Goal: Task Accomplishment & Management: Use online tool/utility

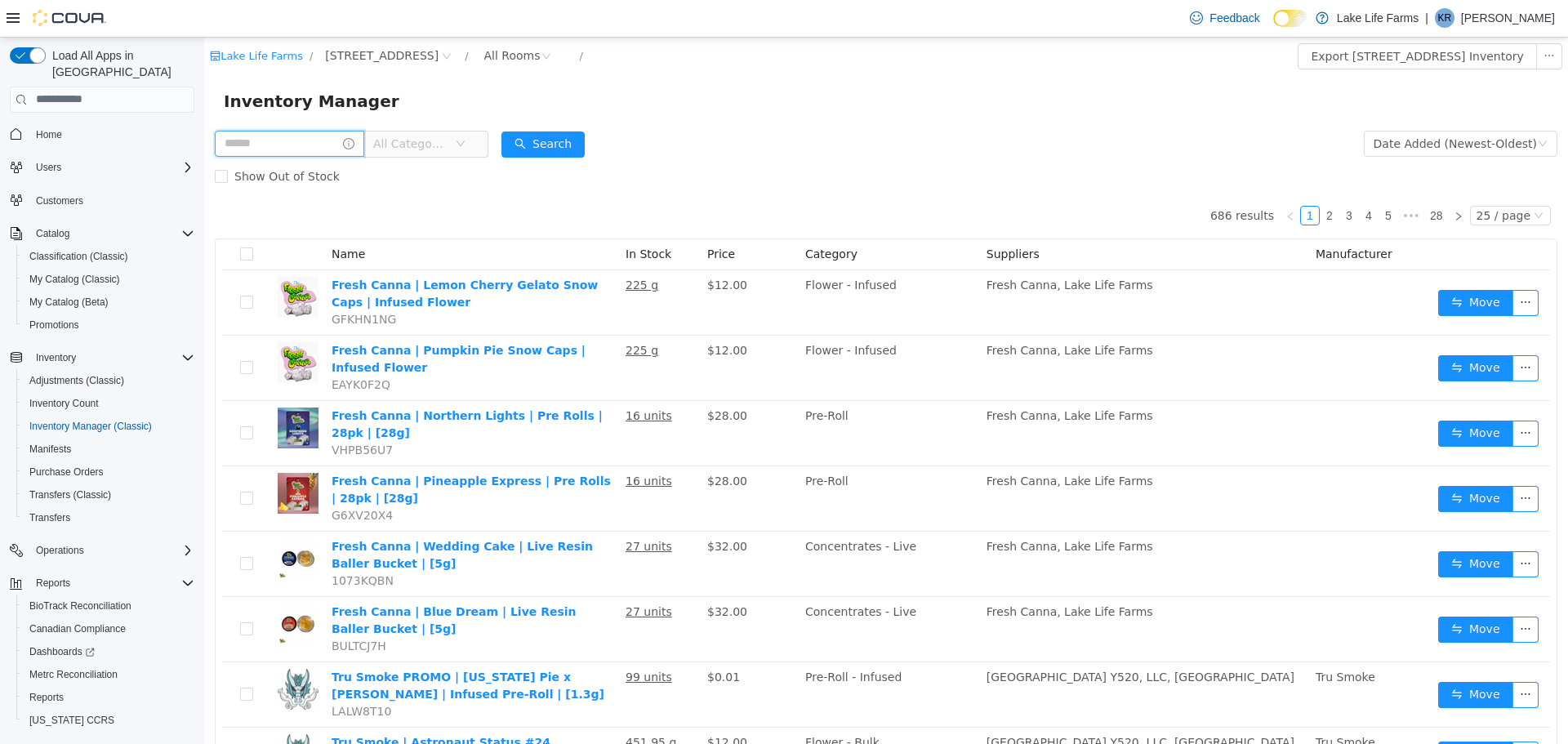
click at [268, 144] on input "text" at bounding box center [290, 143] width 149 height 26
type input "*******"
click at [557, 139] on button "Search" at bounding box center [558, 144] width 83 height 26
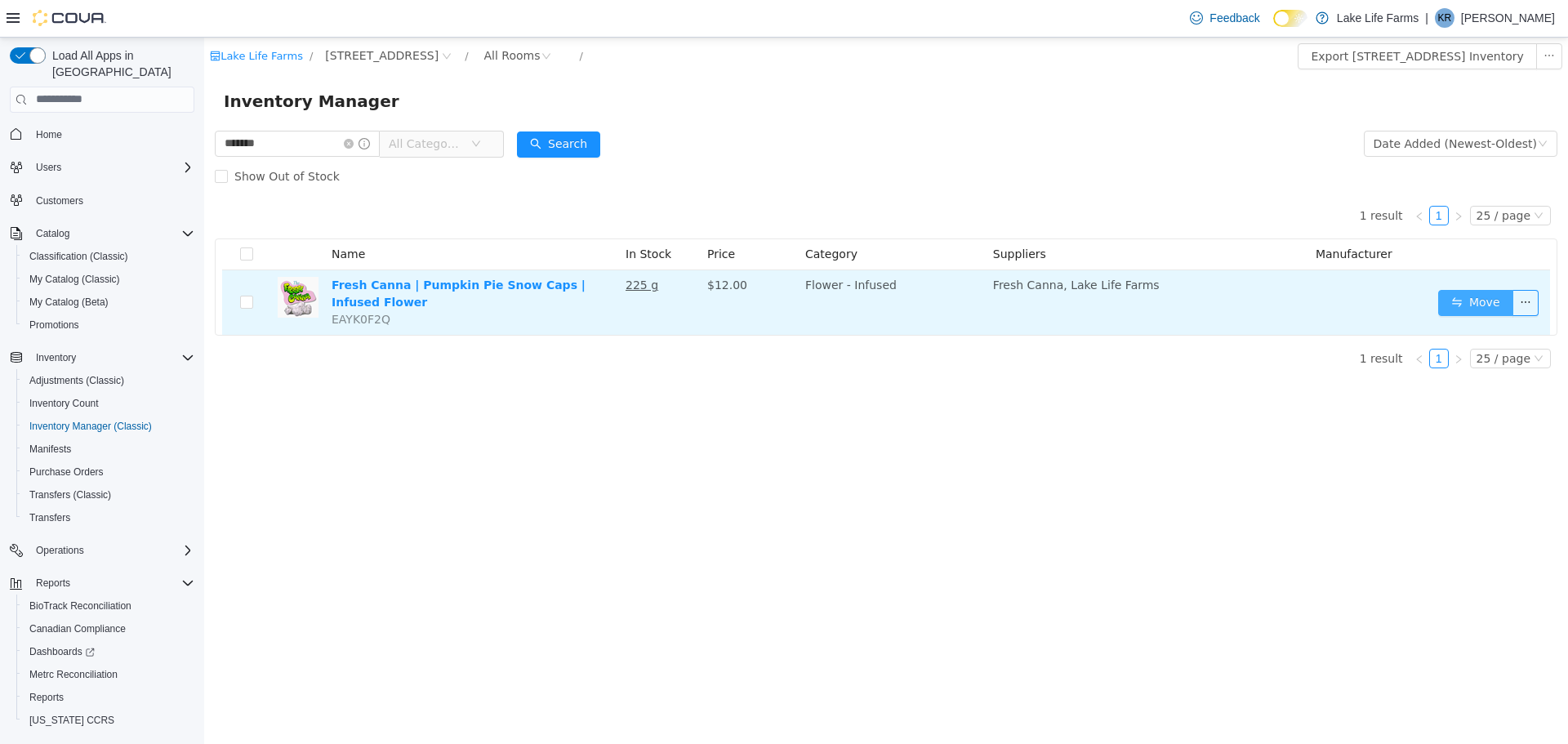
click at [1486, 300] on button "Move" at bounding box center [1476, 302] width 76 height 26
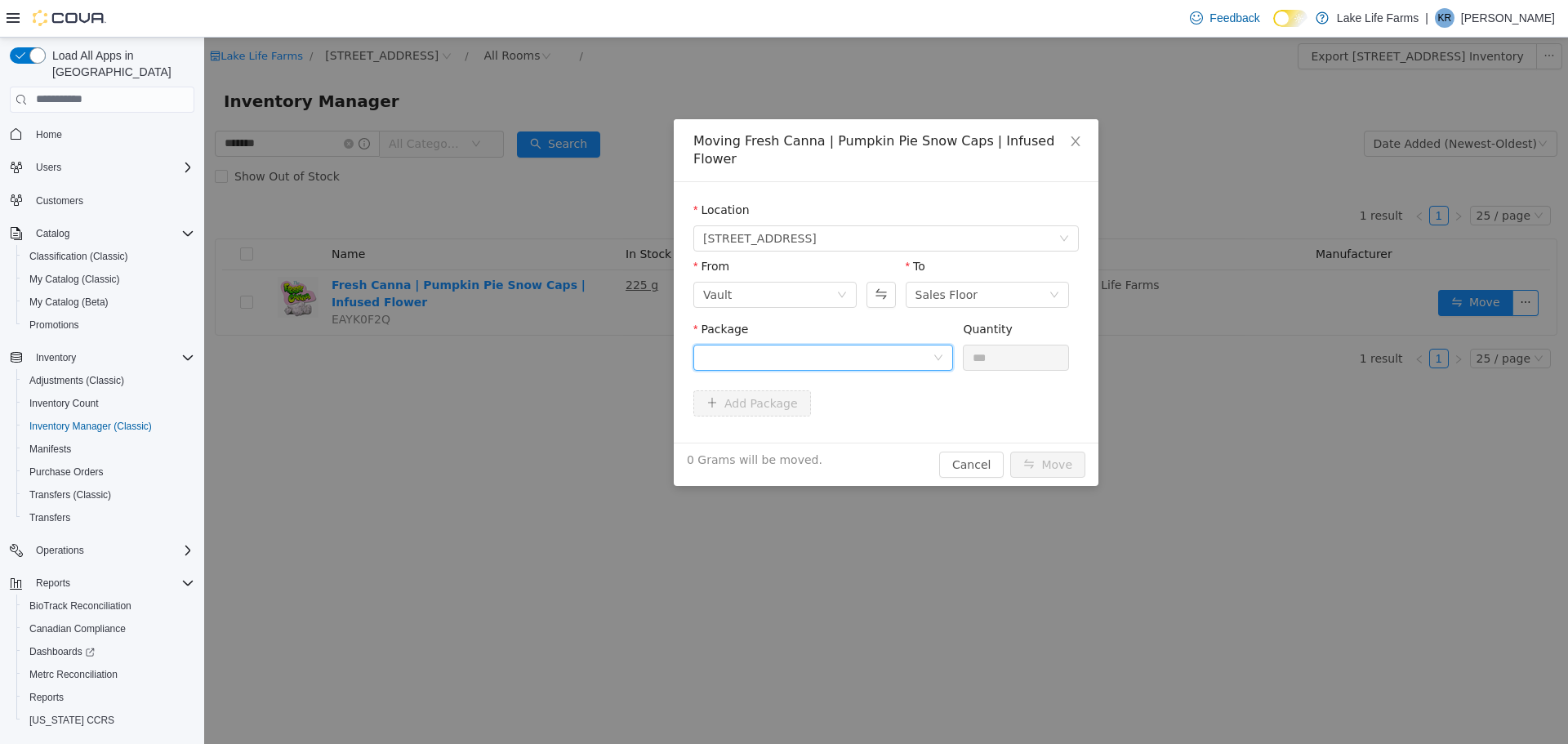
click at [836, 345] on div at bounding box center [817, 357] width 229 height 25
click at [806, 399] on strong "1A40503000532DD000027186" at bounding box center [801, 397] width 195 height 13
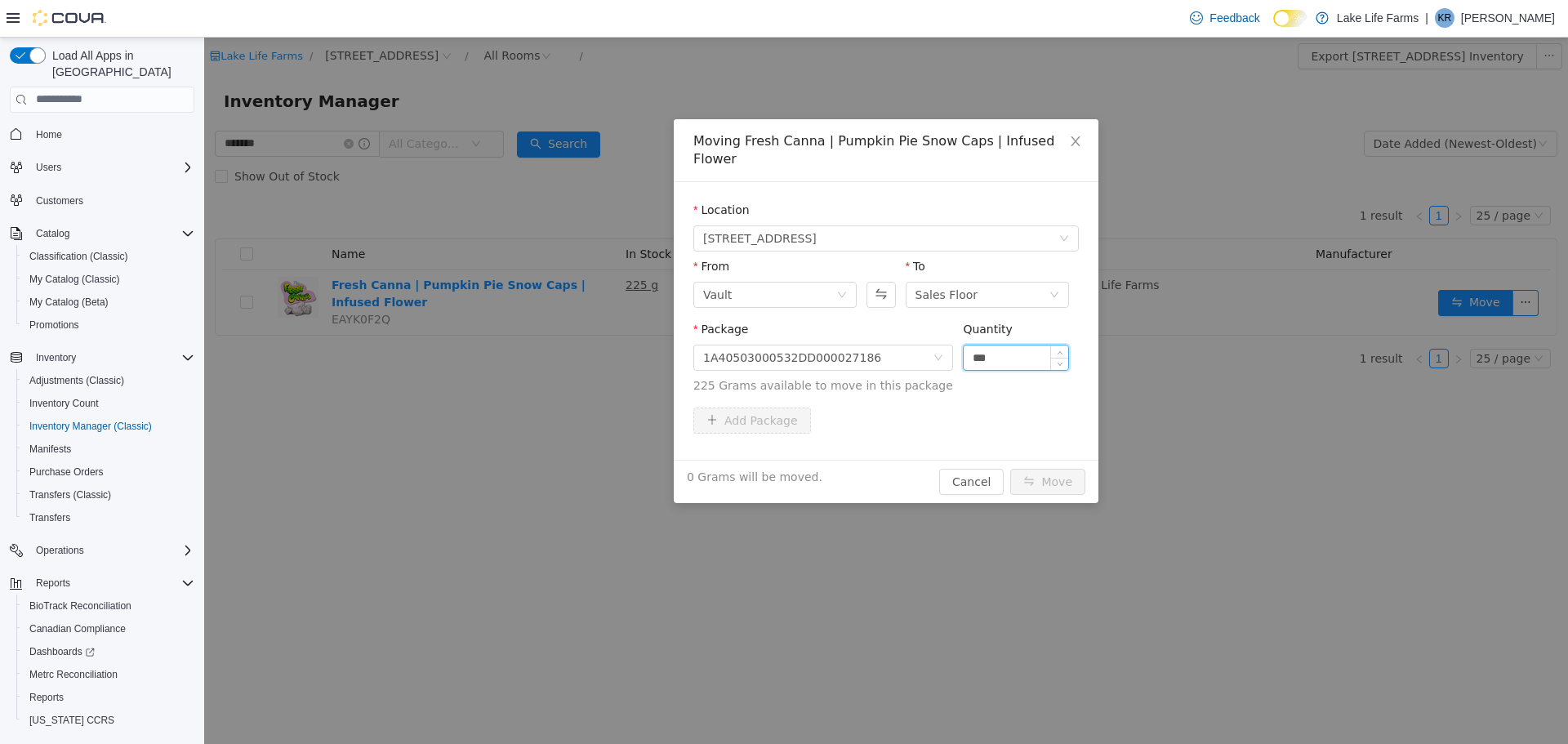
click at [997, 345] on input "***" at bounding box center [1016, 357] width 104 height 25
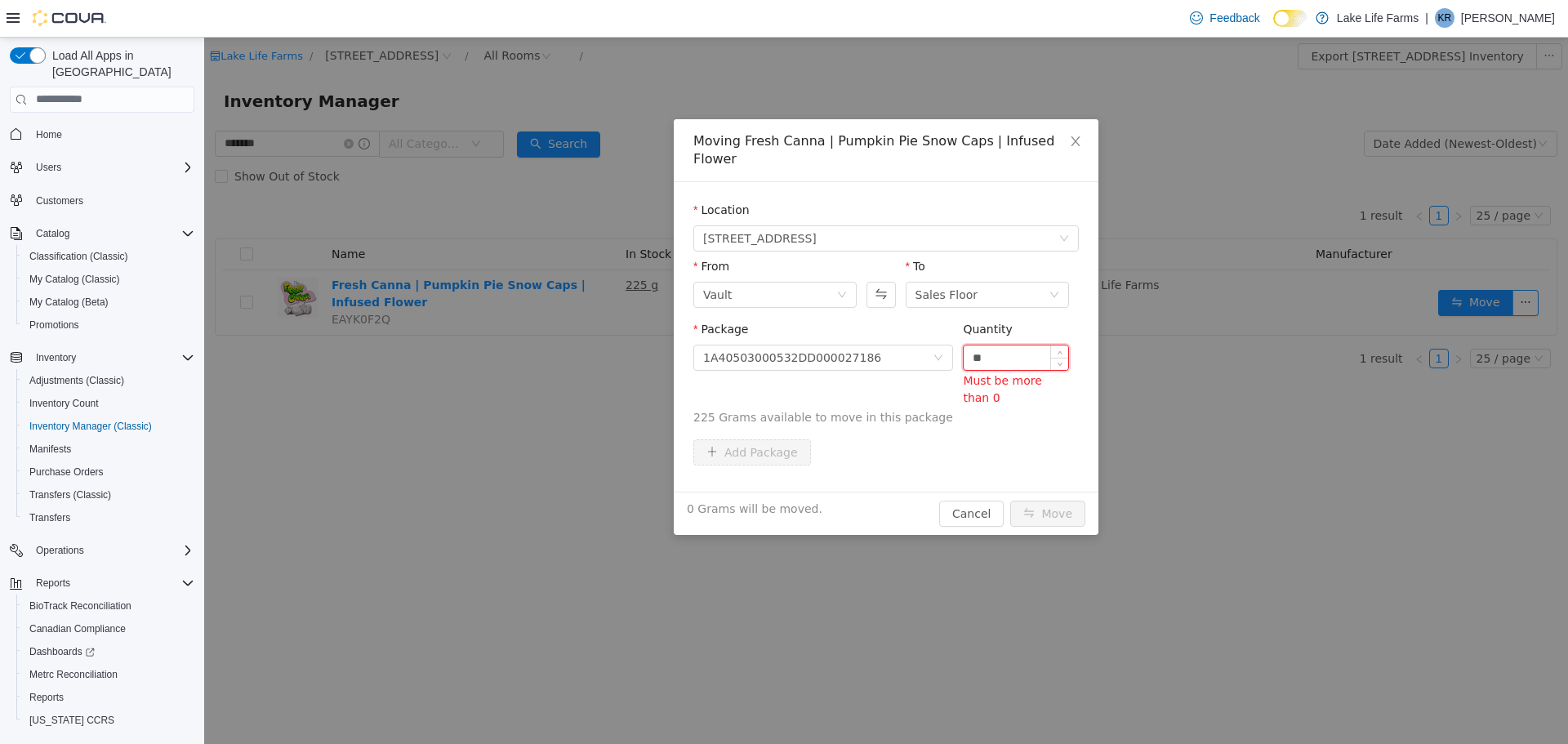
type input "*"
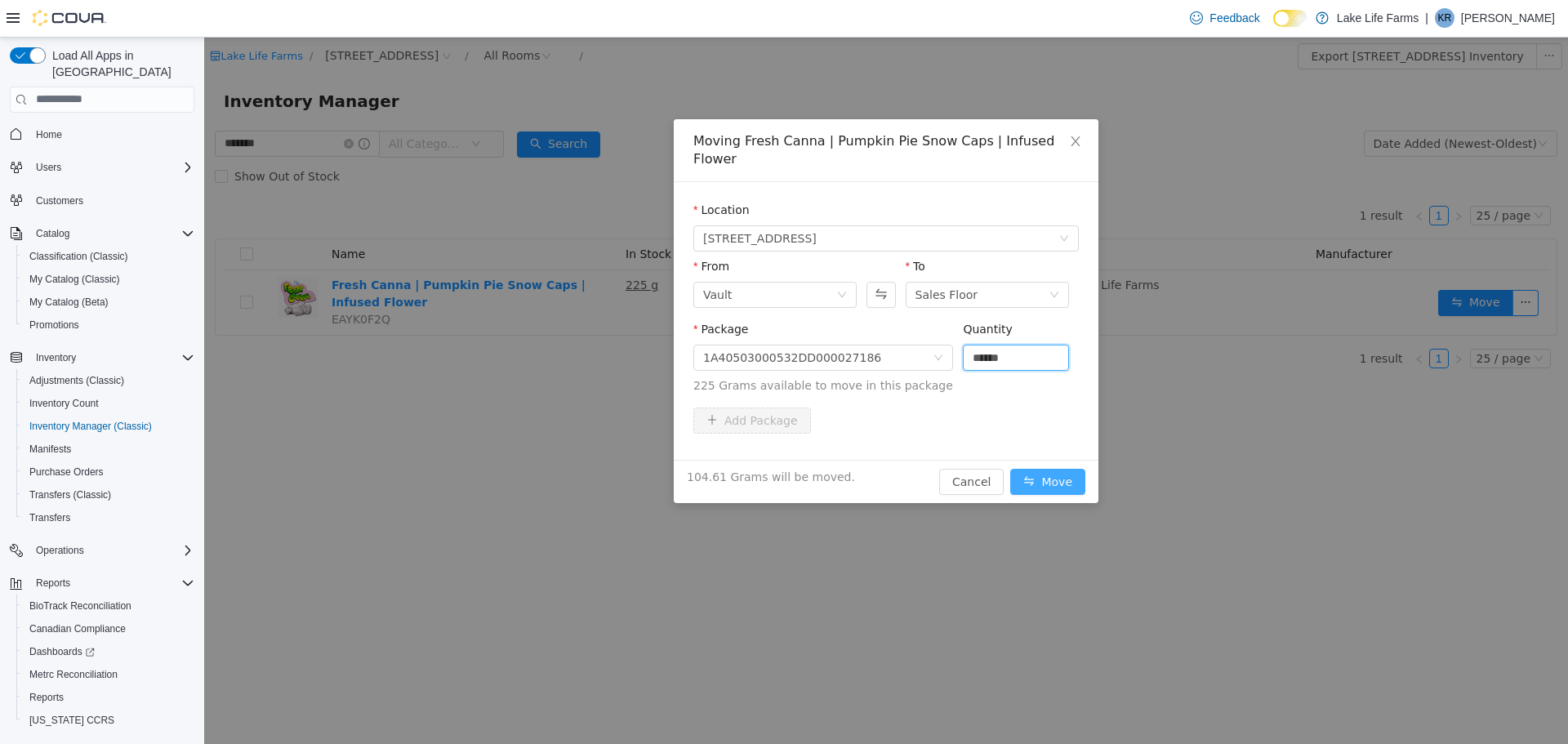
type input "******"
click at [1058, 468] on button "Move" at bounding box center [1048, 481] width 76 height 26
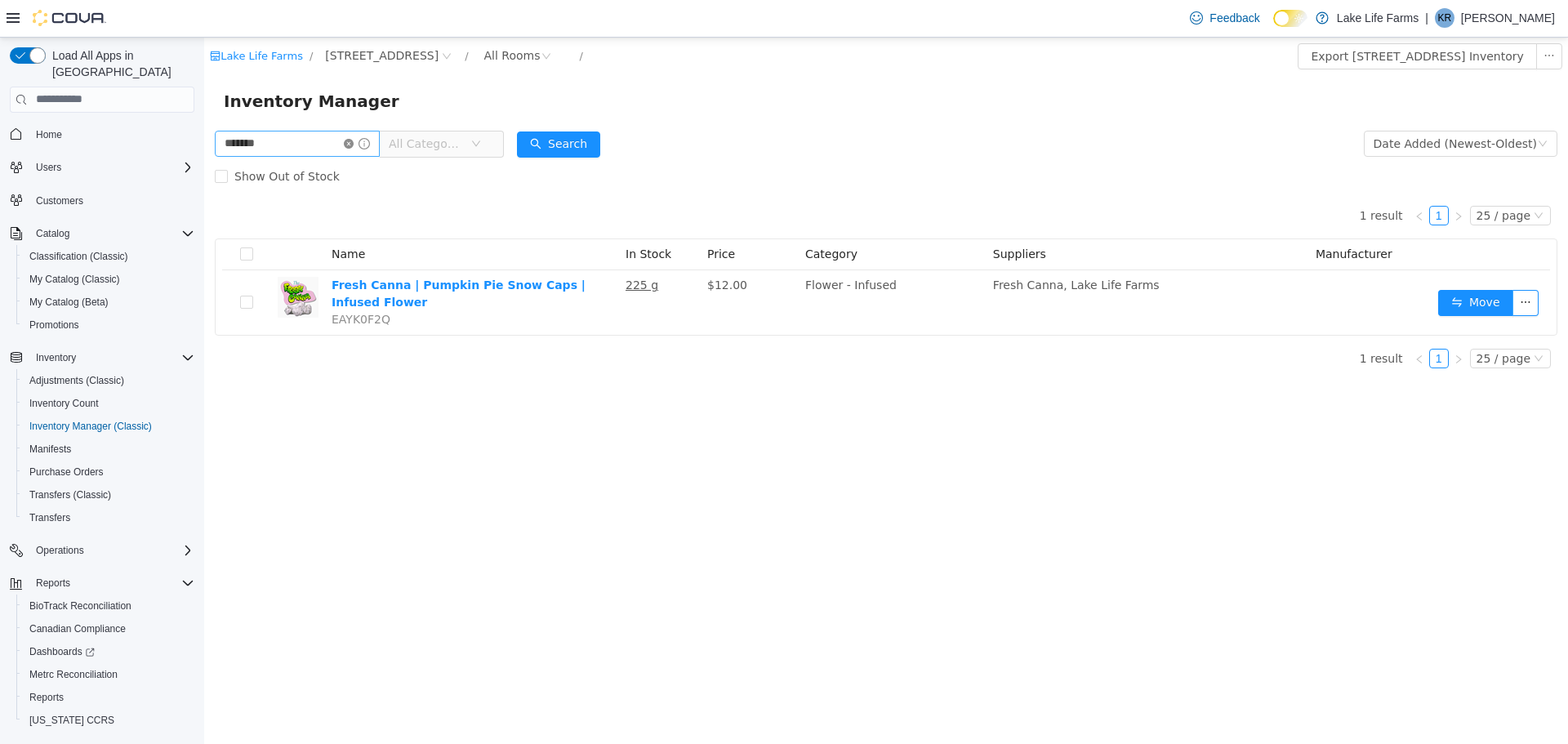
click at [354, 142] on icon "icon: close-circle" at bounding box center [349, 142] width 10 height 10
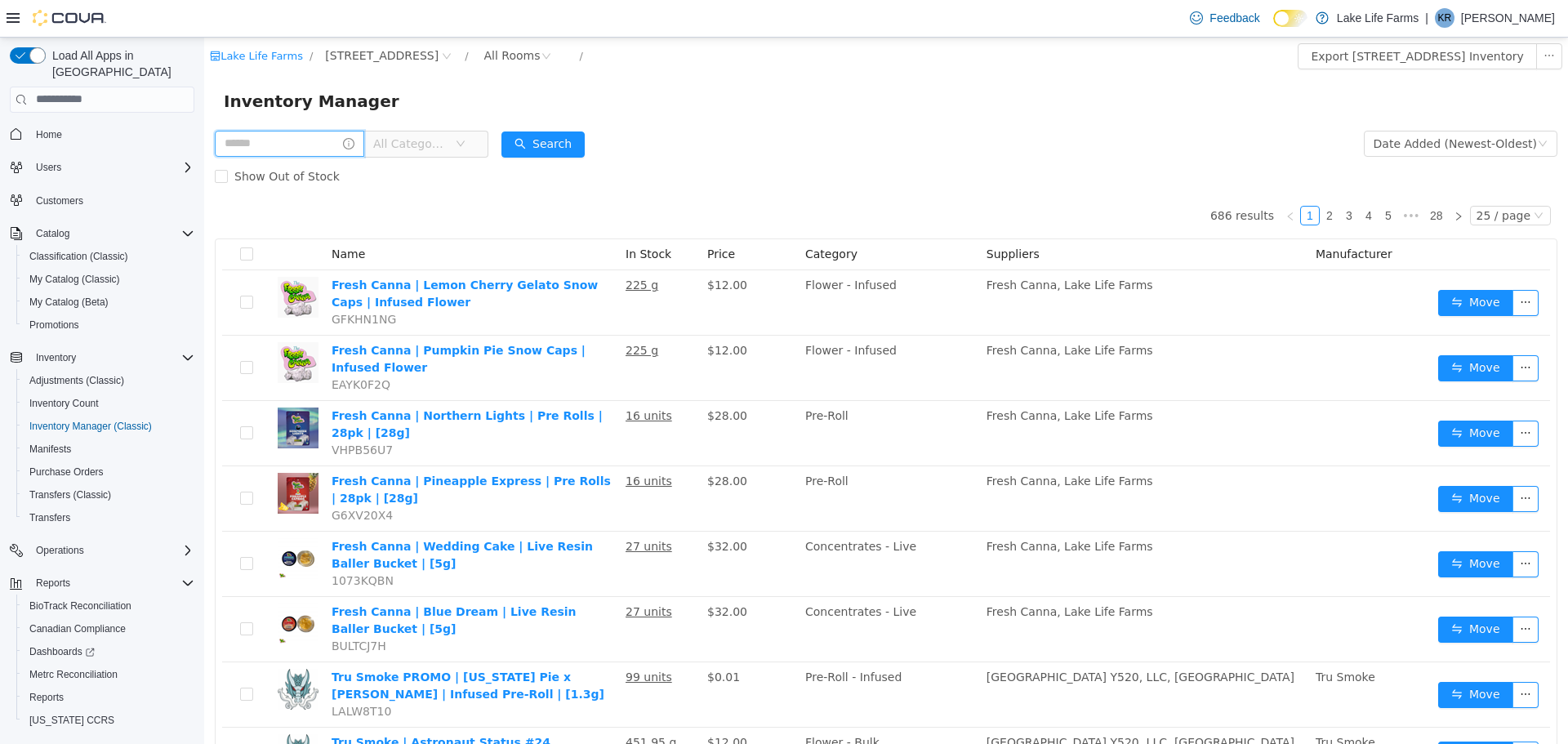
click at [309, 147] on input "text" at bounding box center [290, 143] width 149 height 26
type input "**********"
click at [549, 146] on button "Search" at bounding box center [558, 144] width 83 height 26
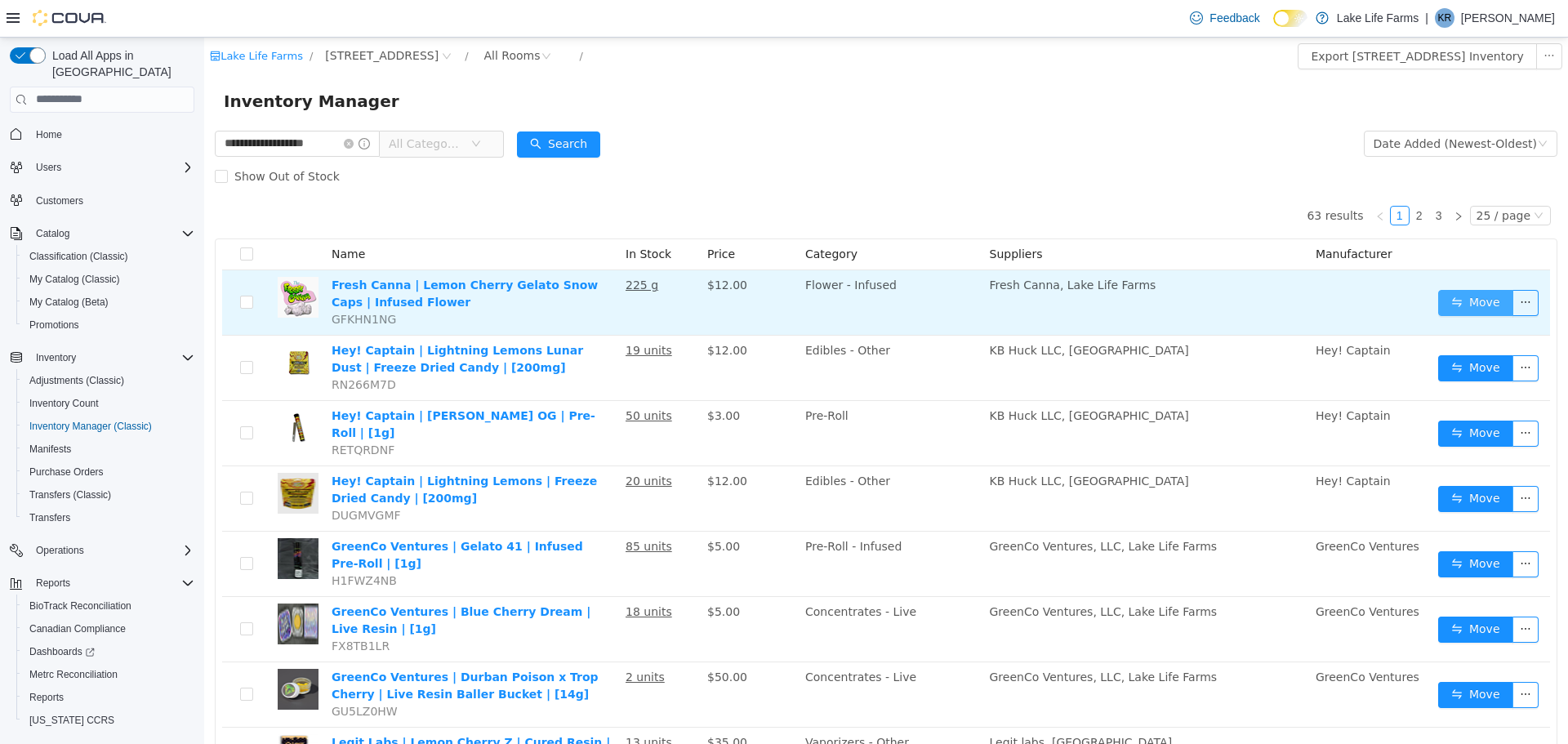
click at [1440, 298] on button "Move" at bounding box center [1476, 302] width 76 height 26
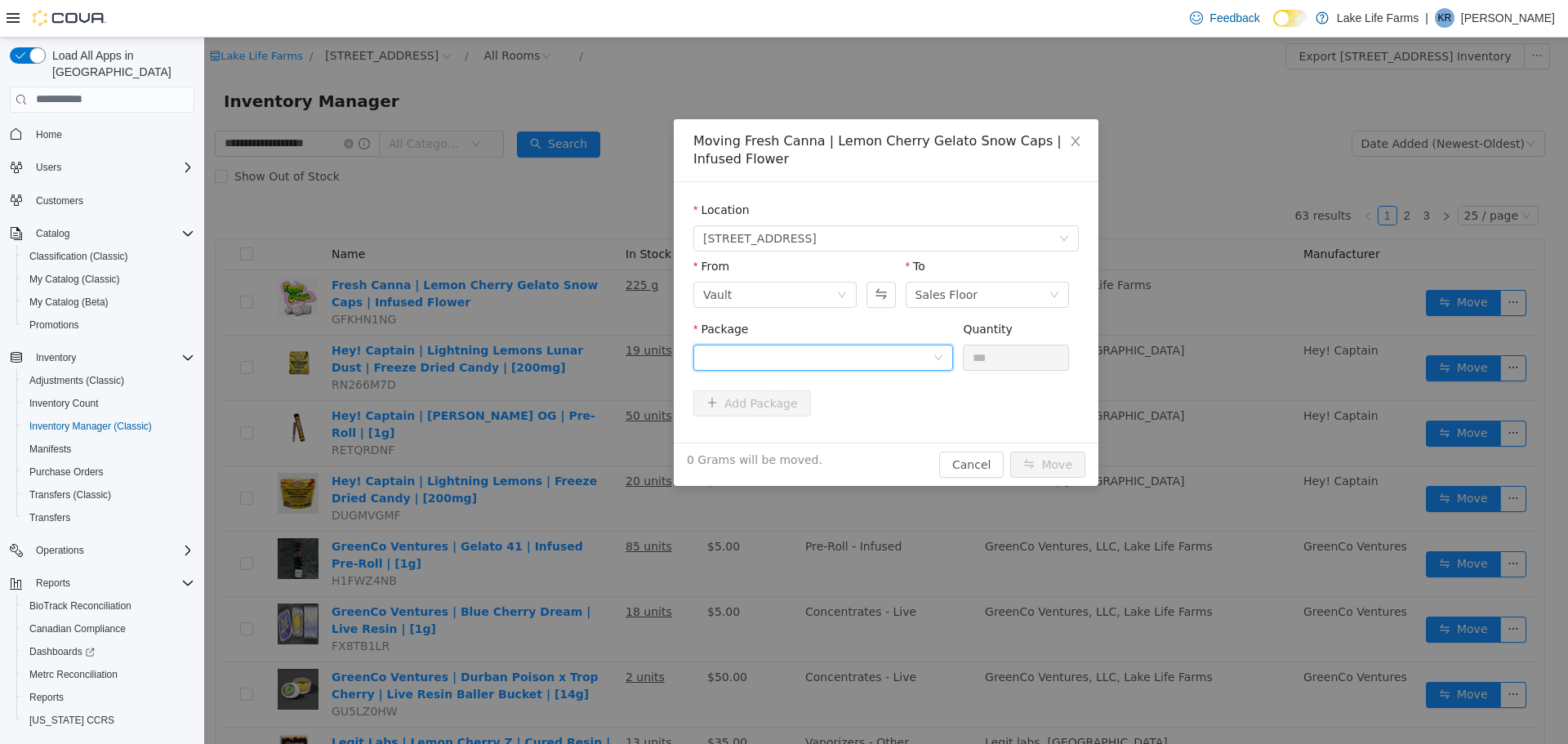
click at [833, 352] on div at bounding box center [817, 357] width 229 height 25
click at [831, 427] on li "1A40503000532DD000027187 Quantity : 225 Grams" at bounding box center [824, 425] width 260 height 44
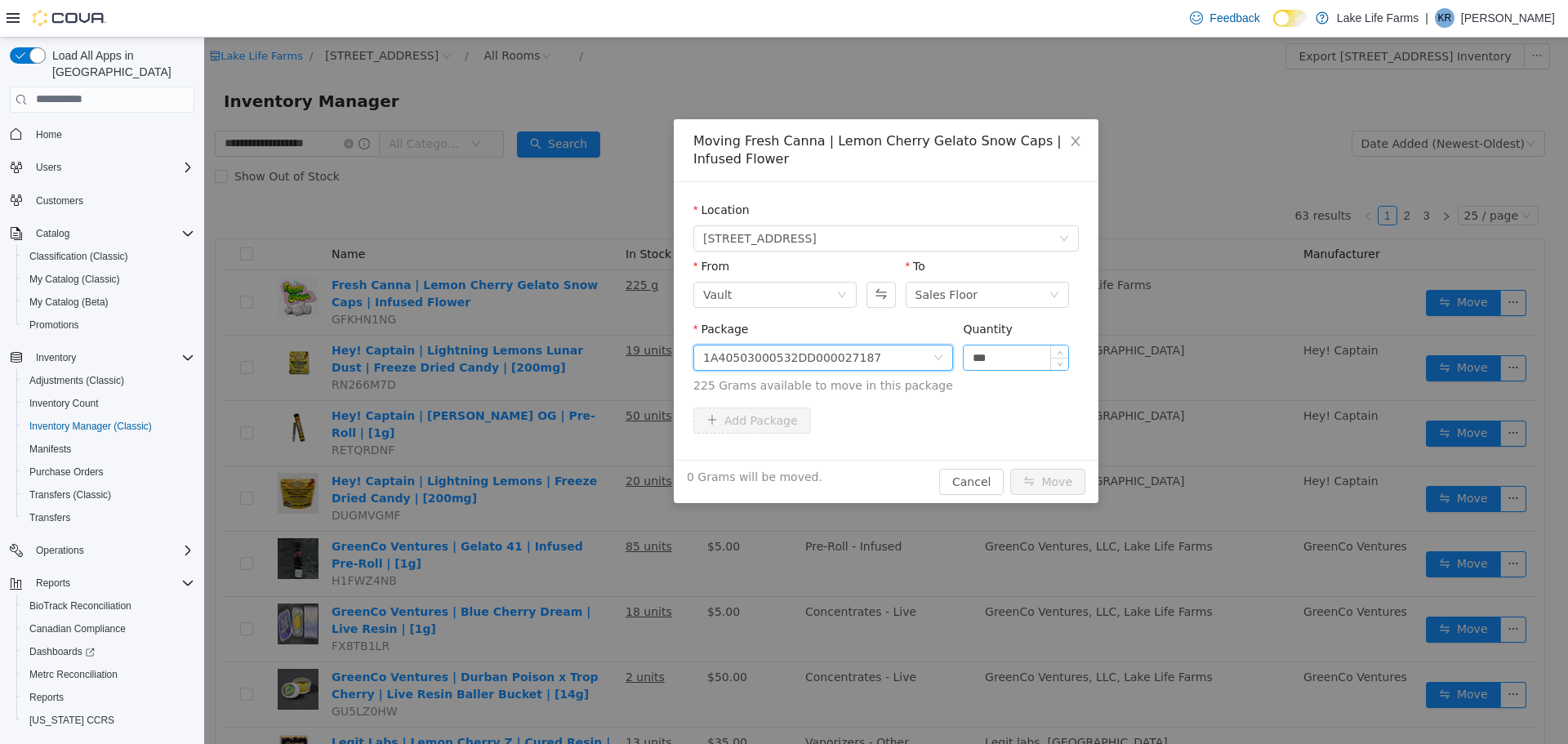
click at [1011, 359] on input "***" at bounding box center [1016, 357] width 104 height 25
type input "*"
type input "******"
click at [1047, 487] on button "Move" at bounding box center [1048, 481] width 76 height 26
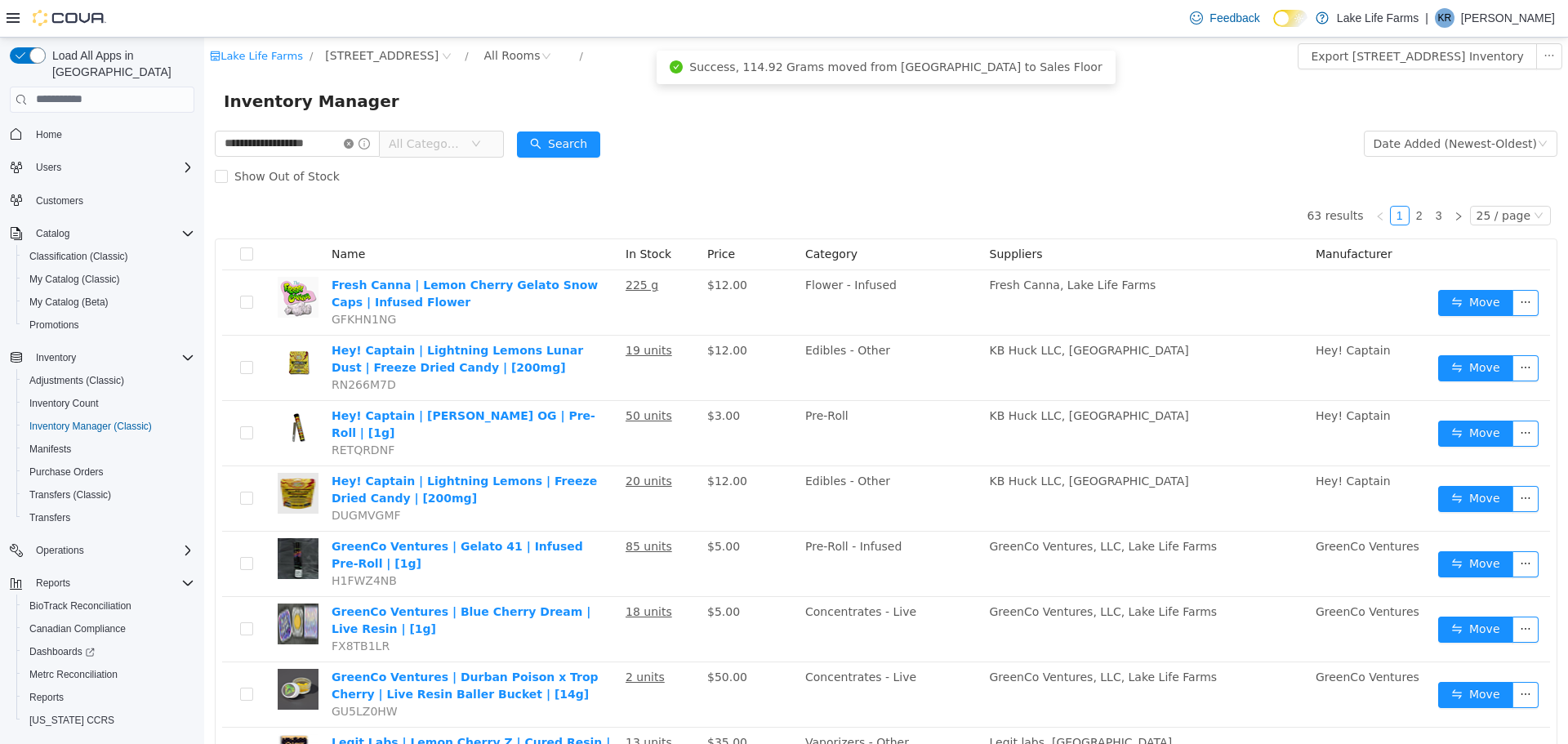
click at [354, 143] on icon "icon: close-circle" at bounding box center [349, 142] width 10 height 10
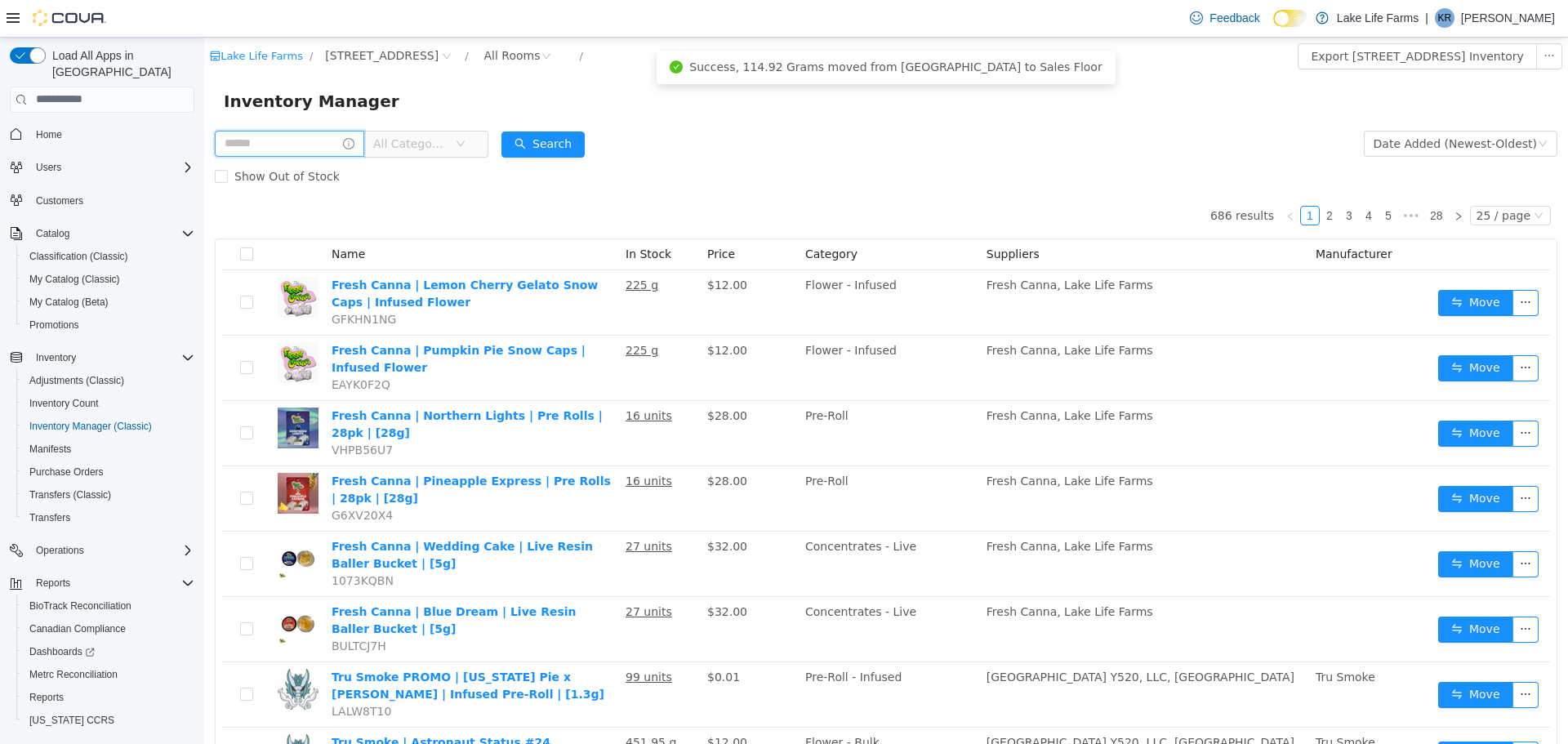
click at [311, 150] on input "text" at bounding box center [290, 143] width 149 height 26
type input "*********"
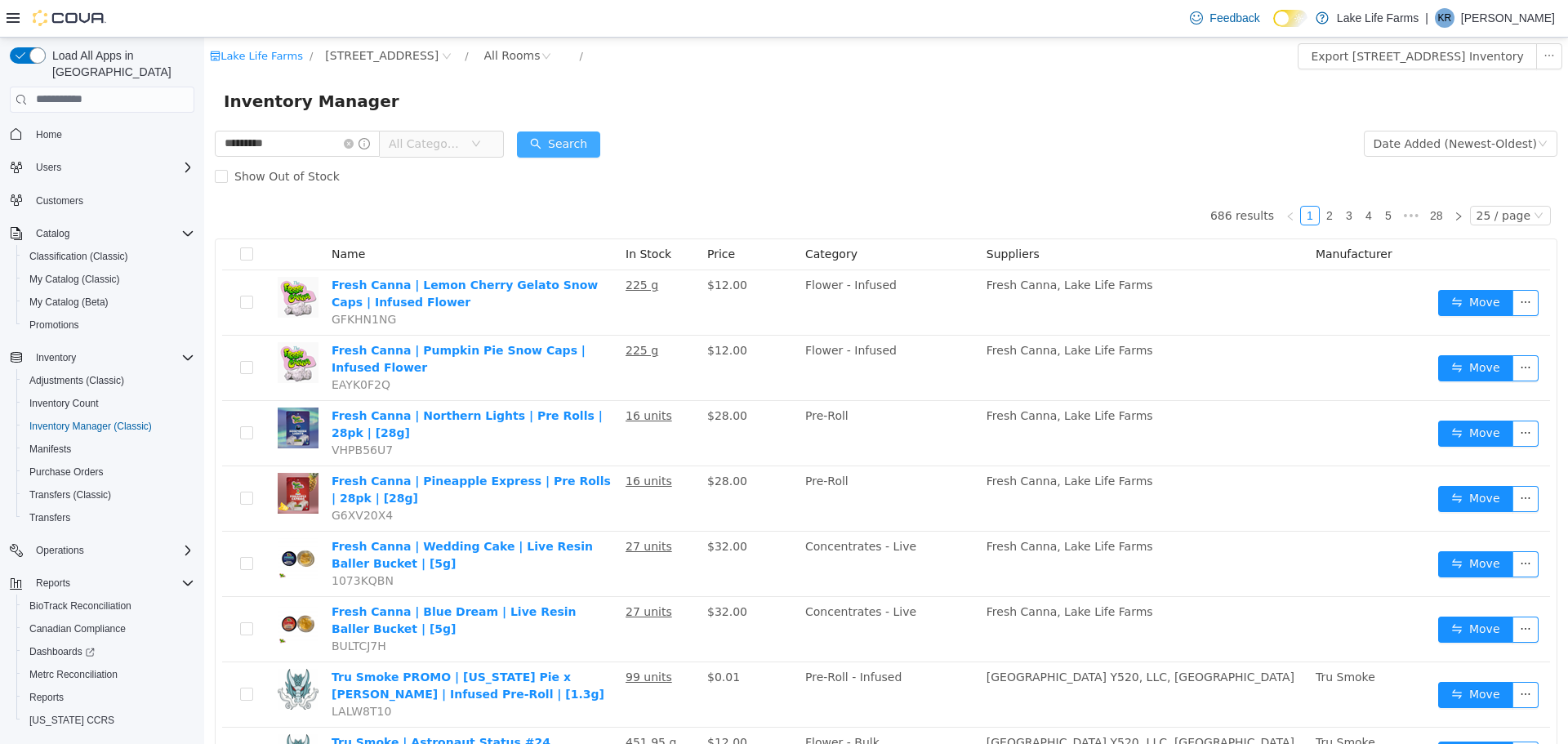
click at [584, 151] on button "Search" at bounding box center [558, 144] width 83 height 26
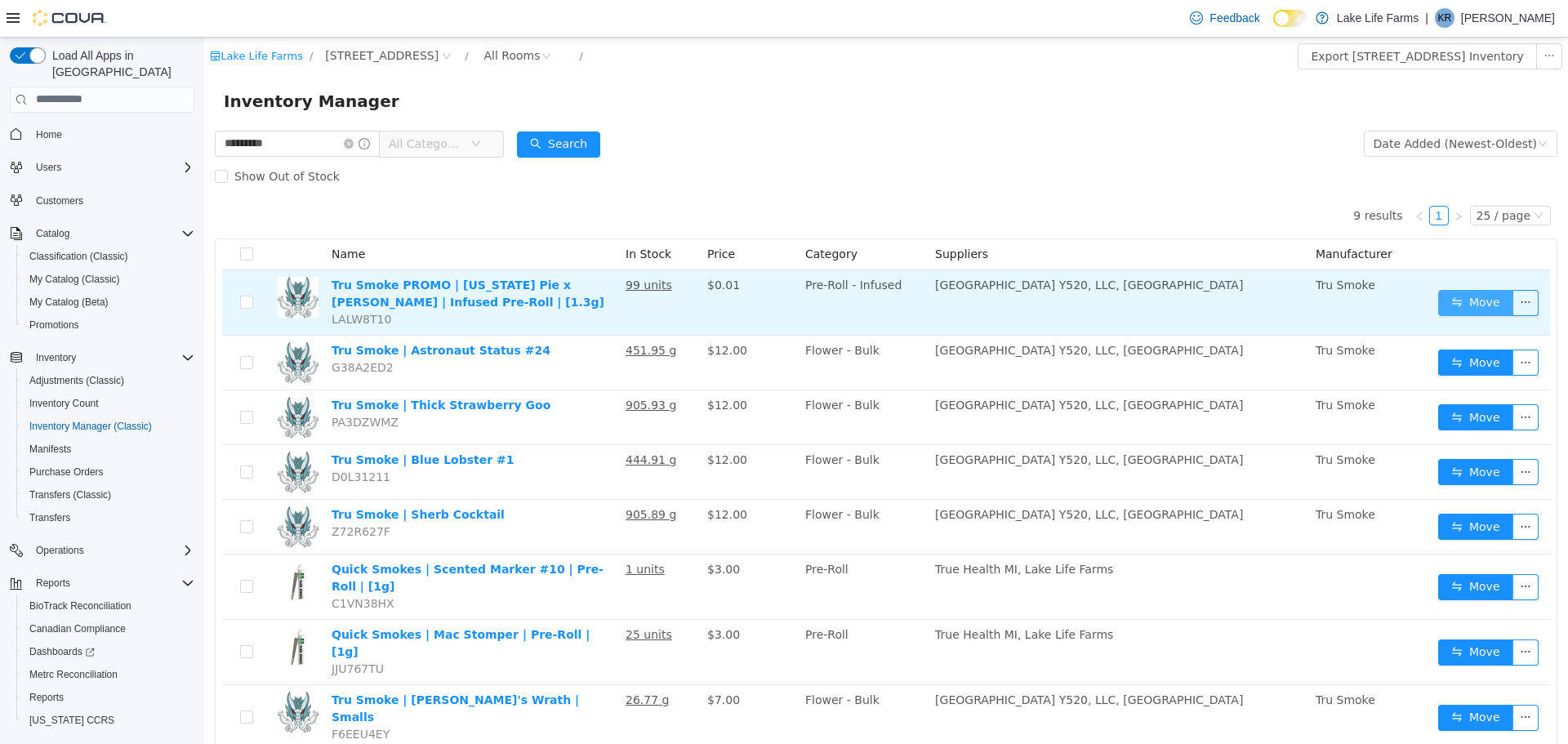
click at [1451, 297] on button "Move" at bounding box center [1476, 302] width 76 height 26
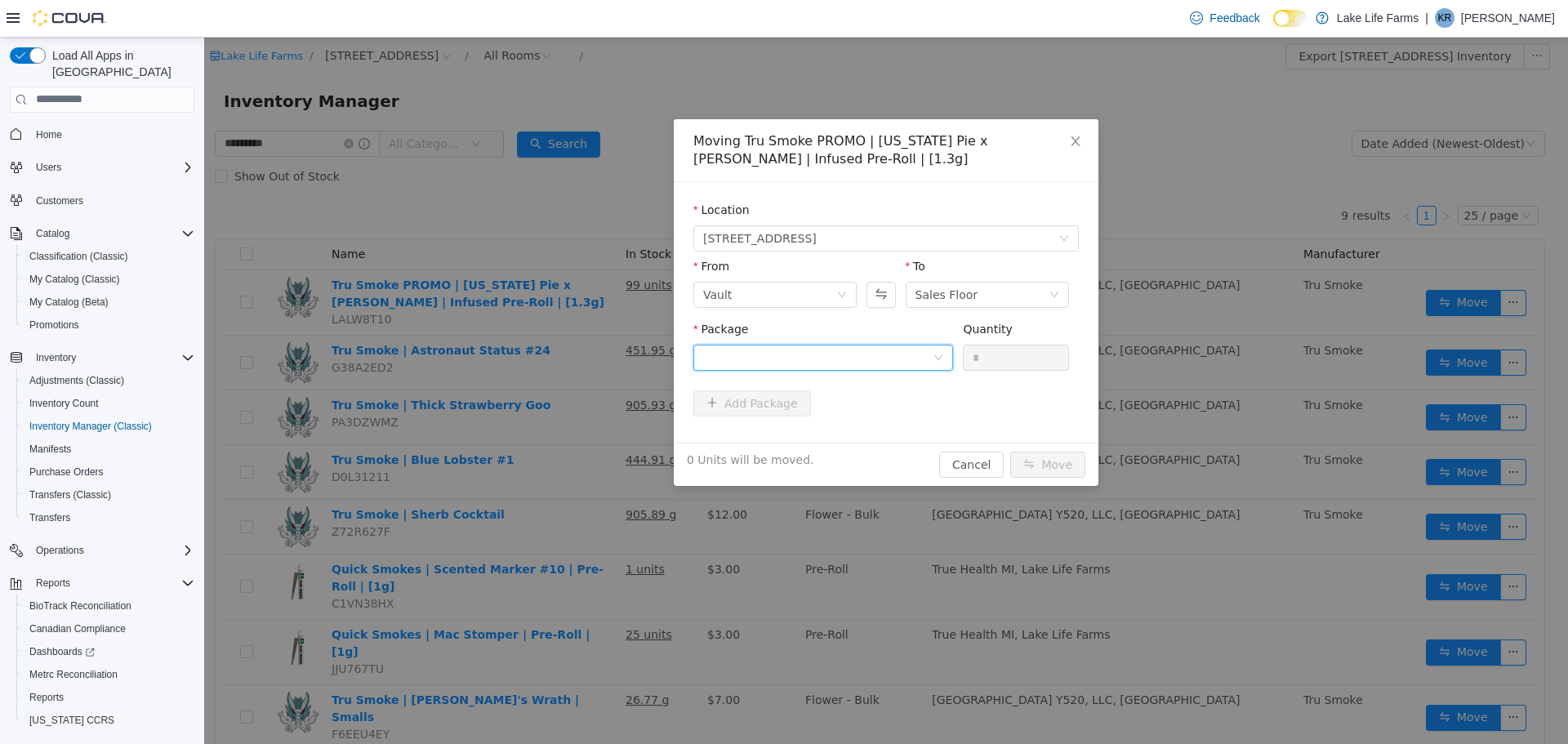
click at [888, 363] on div at bounding box center [817, 357] width 229 height 25
click at [858, 431] on li "1A40503000291D1000018291 Quantity : 99 Units" at bounding box center [824, 425] width 260 height 44
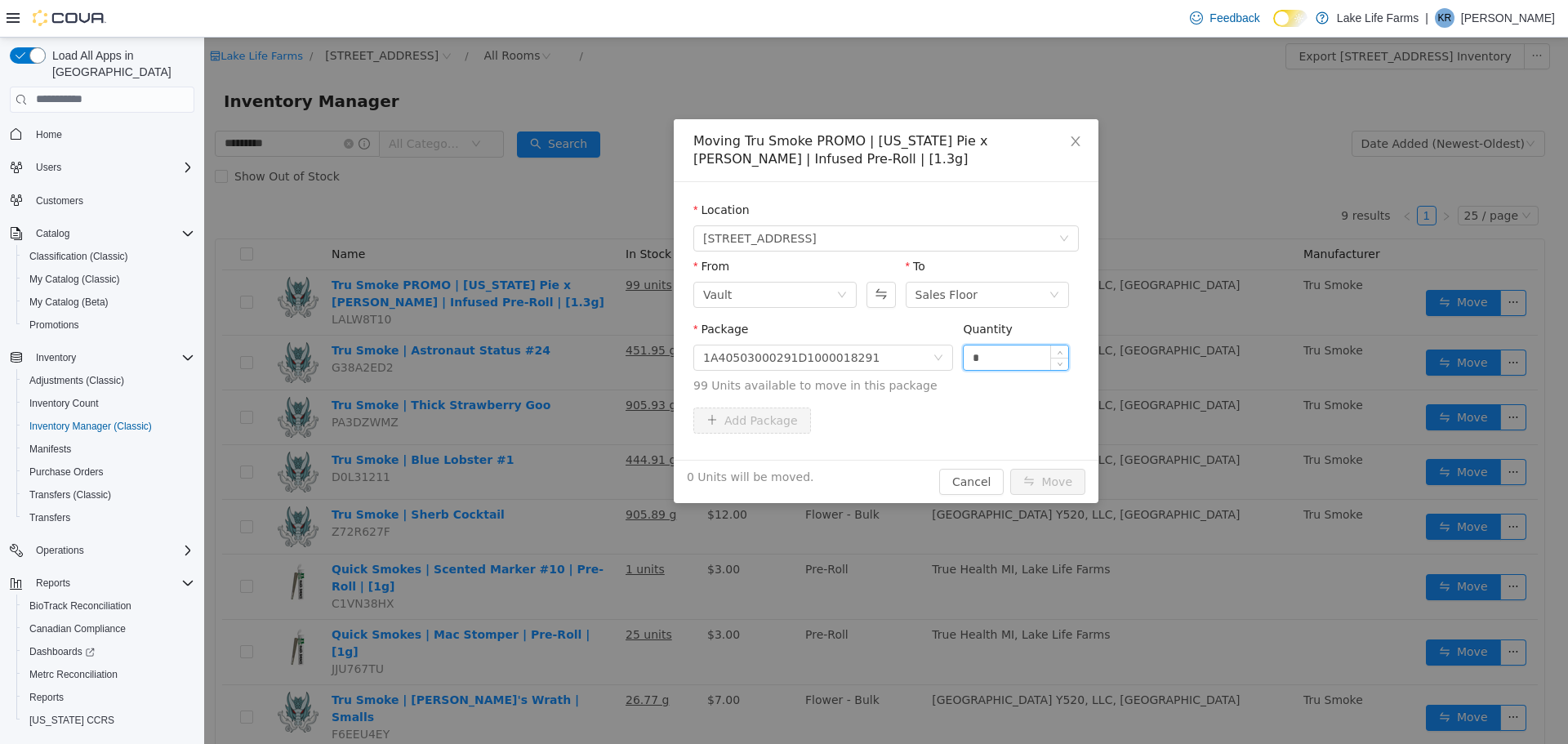
click at [1003, 350] on input "*" at bounding box center [1016, 357] width 104 height 25
type input "*"
click at [1047, 483] on button "Move" at bounding box center [1048, 481] width 76 height 26
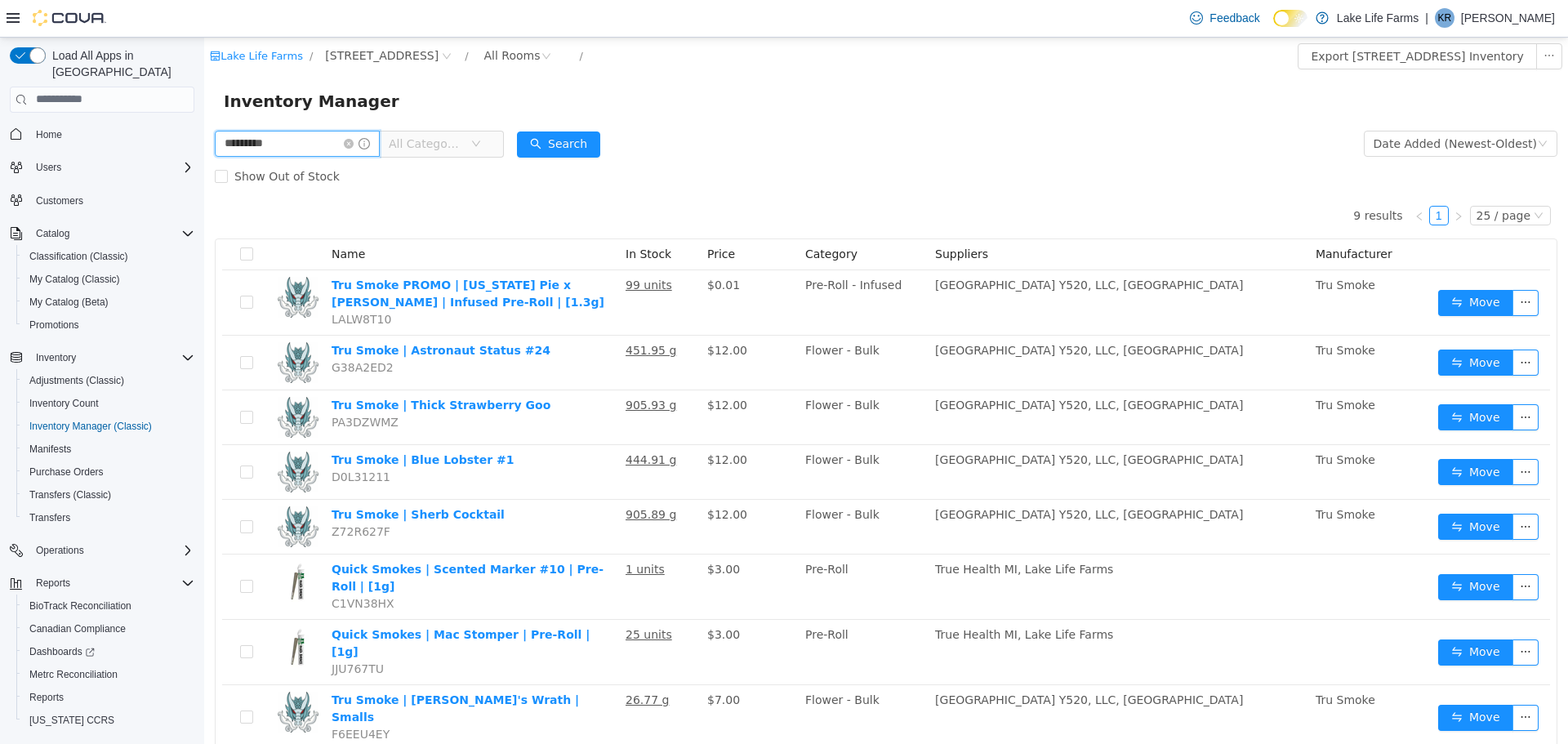
click at [360, 135] on input "*********" at bounding box center [298, 143] width 165 height 26
click at [354, 143] on icon "icon: close-circle" at bounding box center [349, 142] width 10 height 10
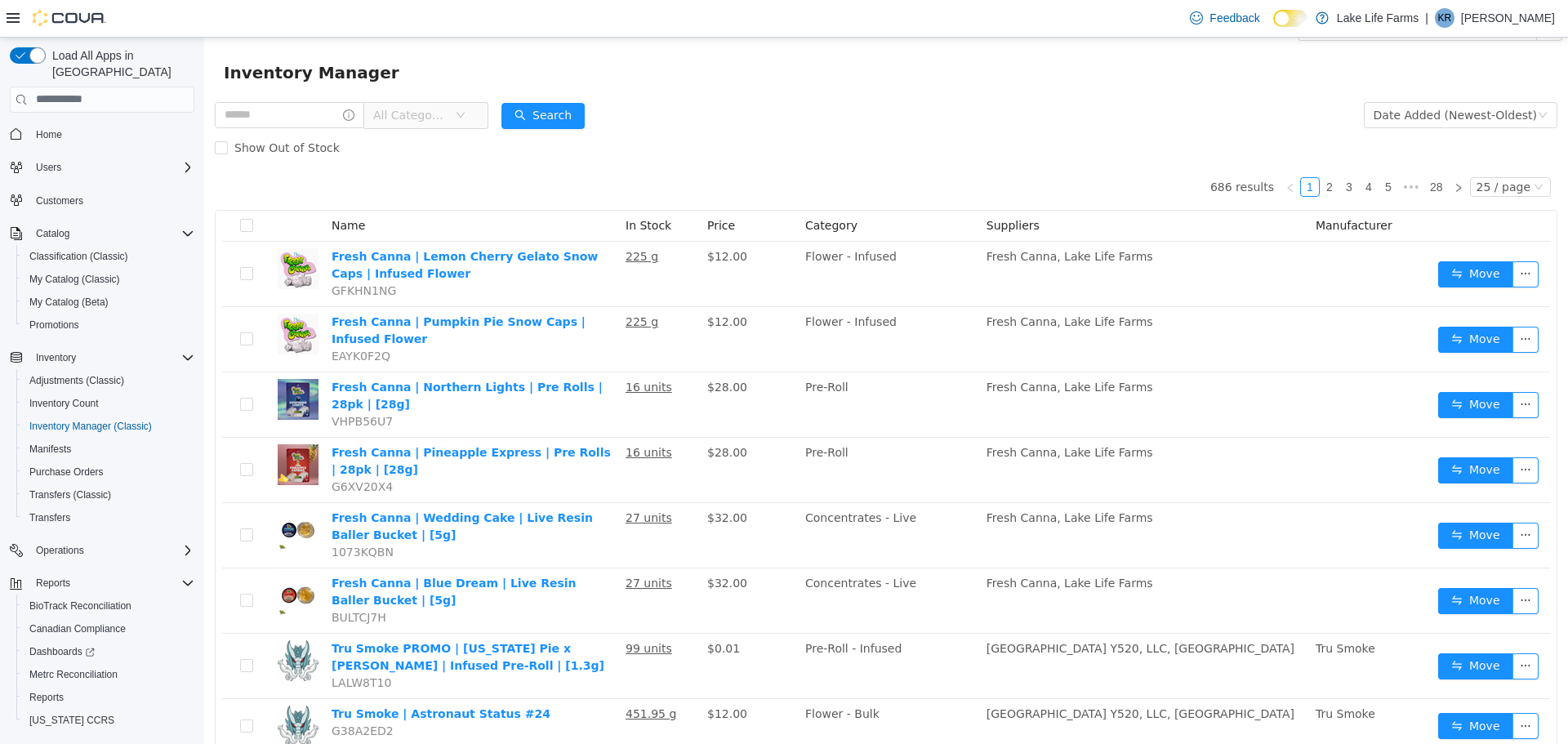
scroll to position [26, 0]
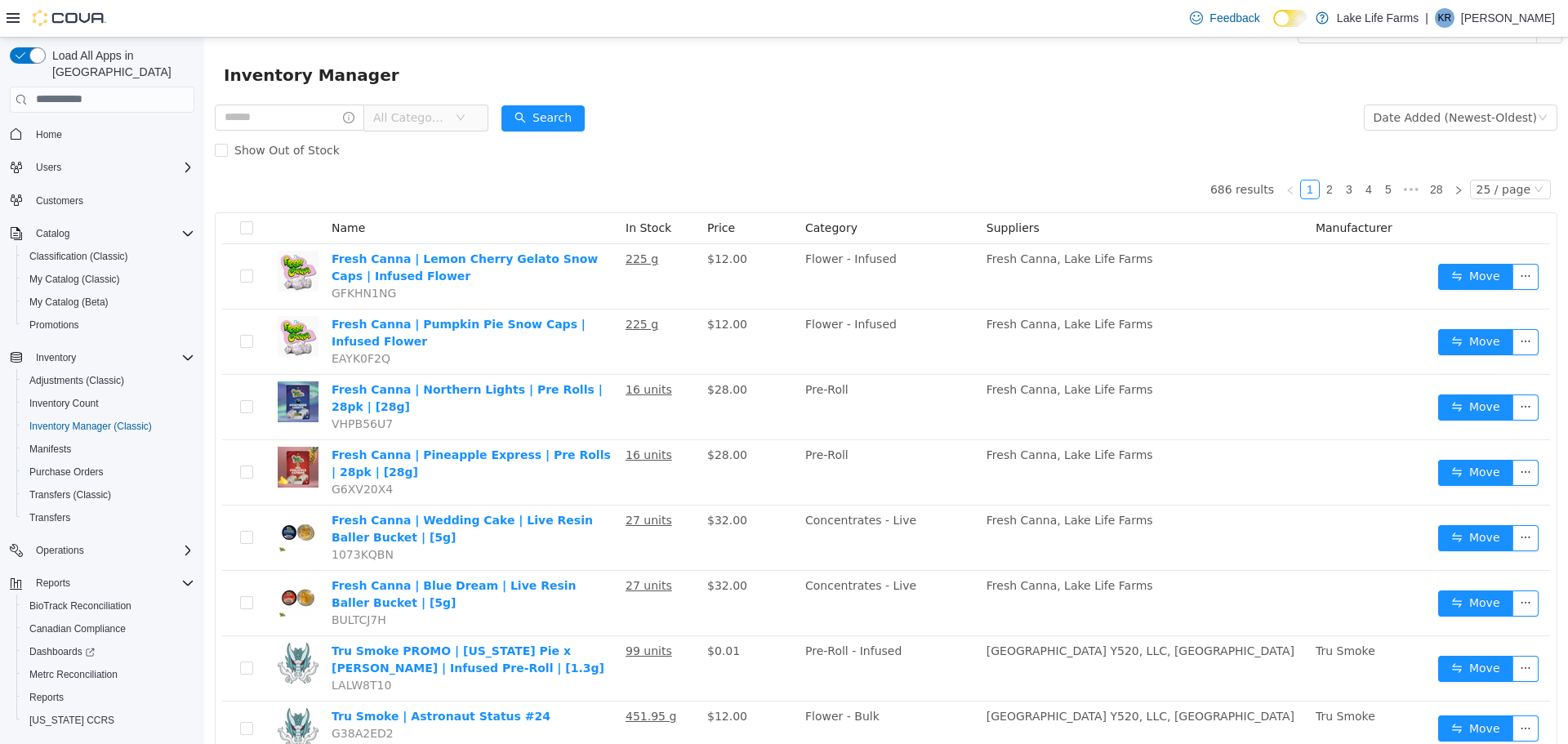
click at [407, 108] on span "All Categories" at bounding box center [414, 117] width 82 height 25
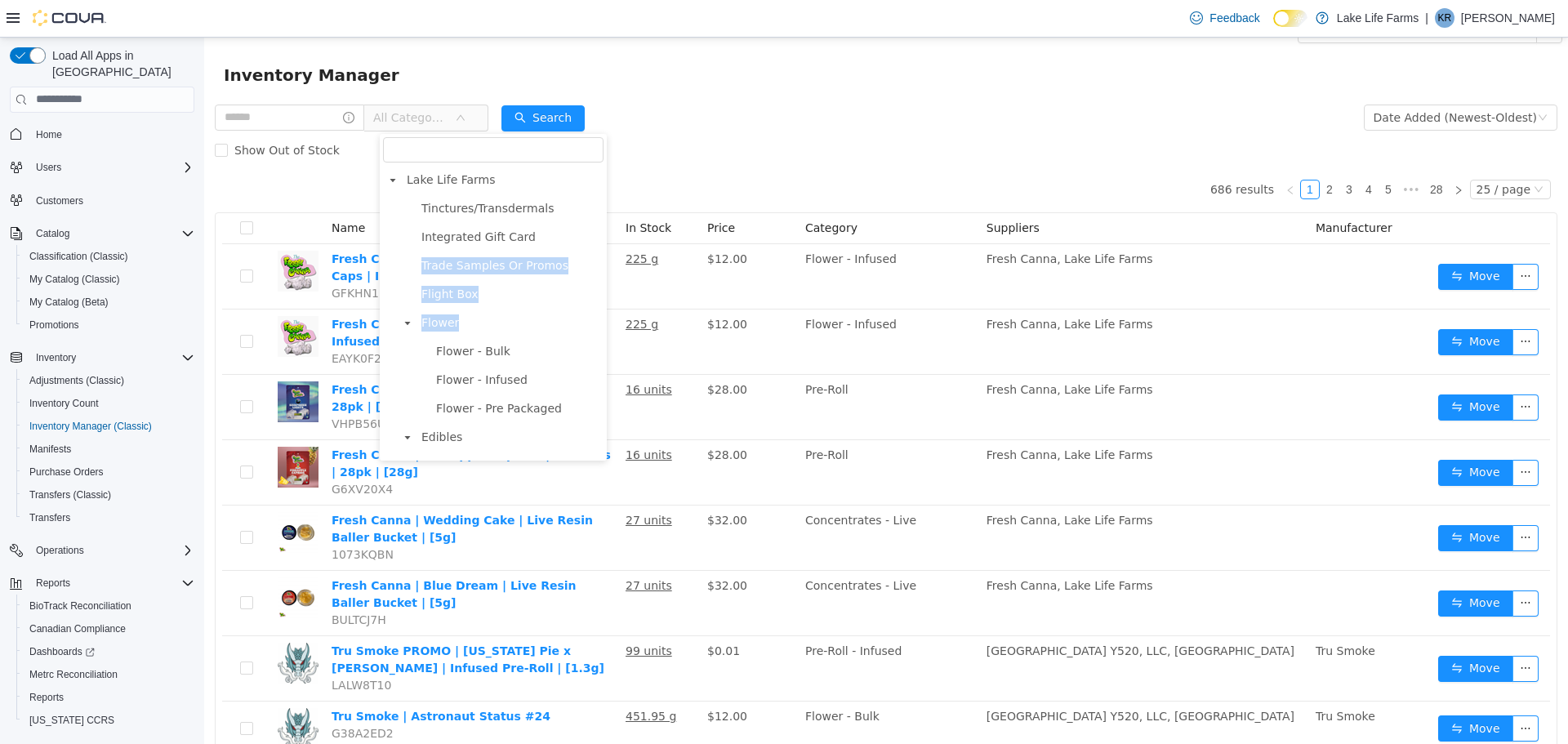
drag, startPoint x: 586, startPoint y: 234, endPoint x: 588, endPoint y: 328, distance: 94.0
click at [588, 328] on div "Lake Life Farms Tinctures/Transdermals Integrated Gift Card Trade Samples Or Pr…" at bounding box center [493, 297] width 227 height 326
click at [563, 268] on span "Trade Samples Or Promos" at bounding box center [510, 264] width 186 height 22
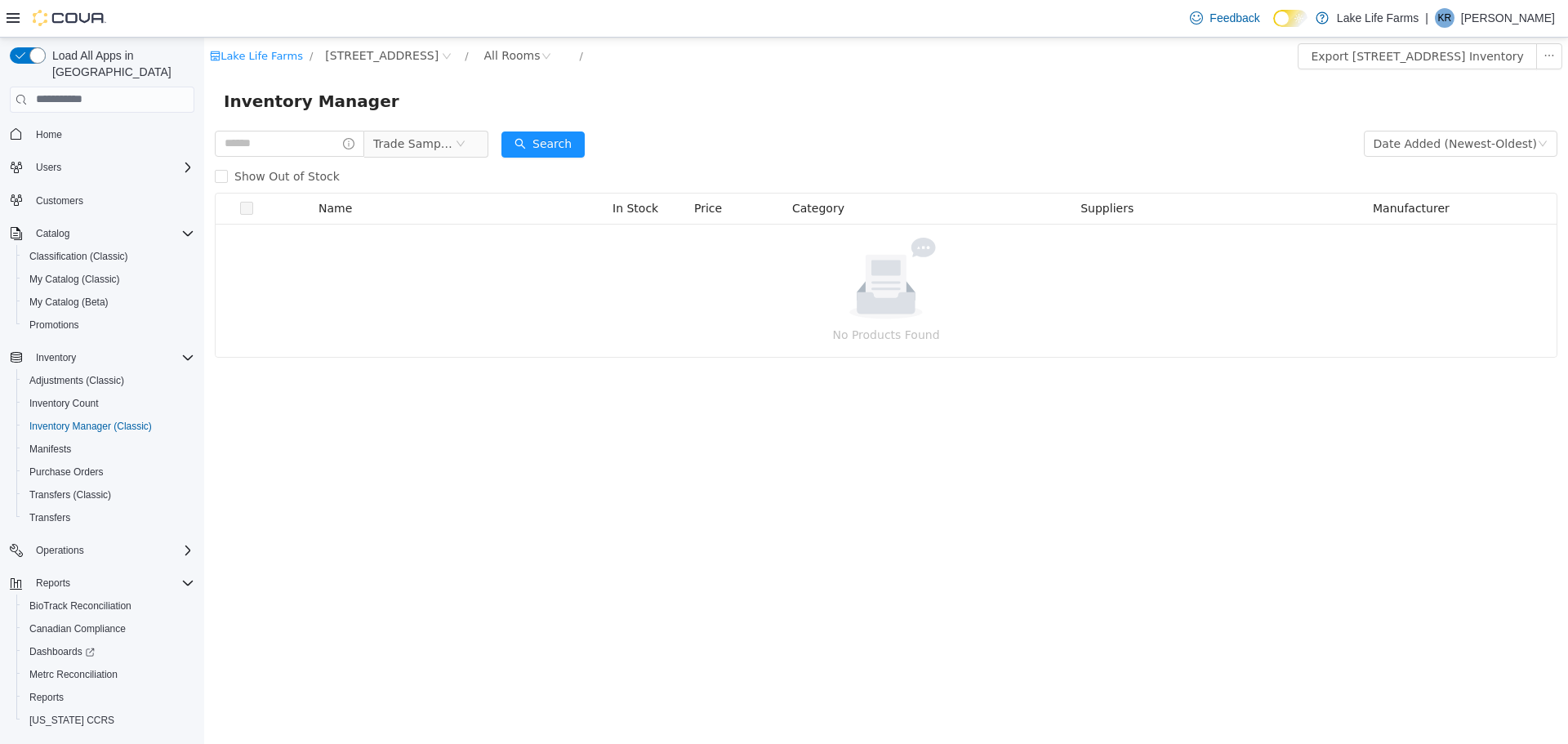
scroll to position [0, 0]
click at [465, 142] on icon "icon: close-circle" at bounding box center [460, 142] width 10 height 10
click at [437, 143] on span "All Categories" at bounding box center [410, 143] width 75 height 17
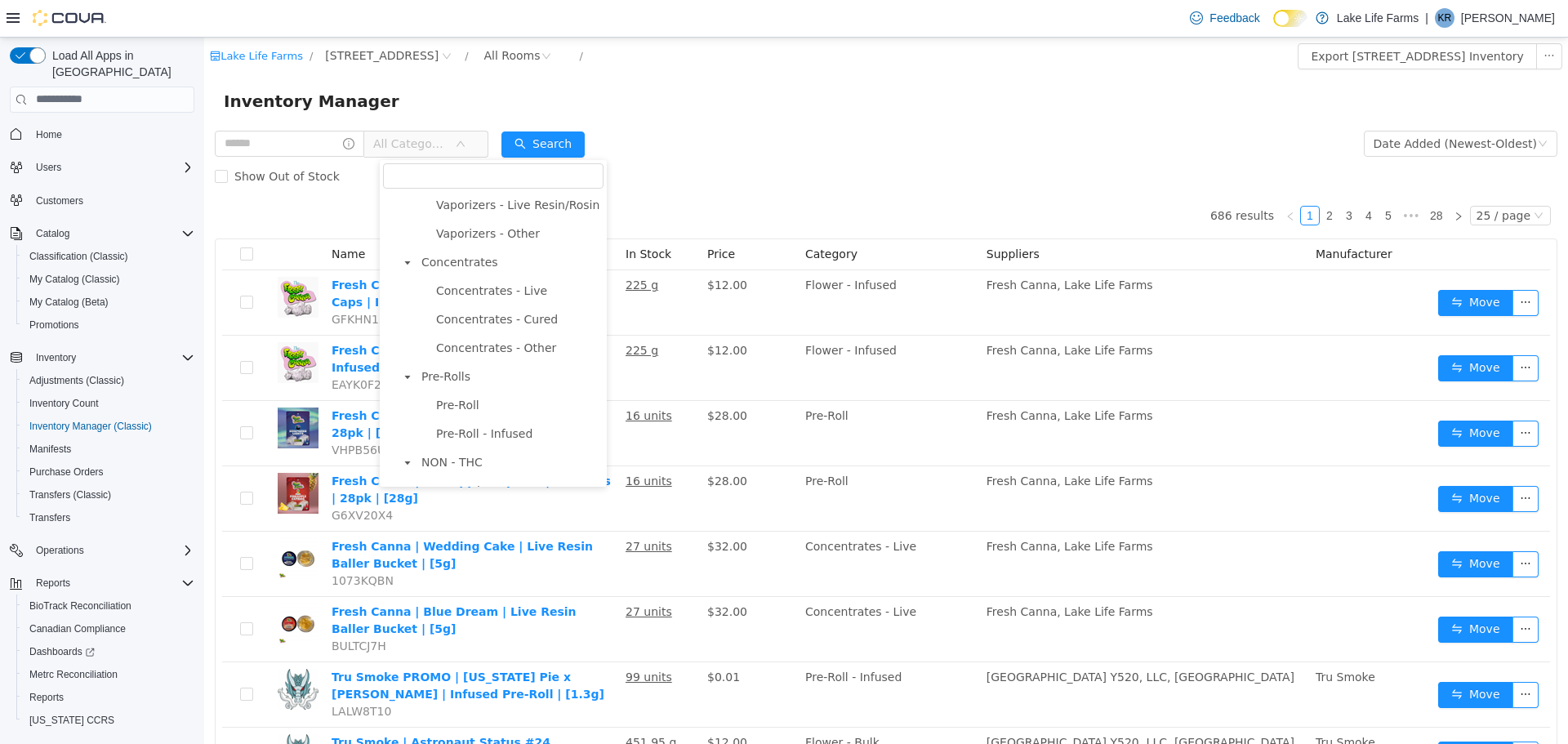
scroll to position [520, 0]
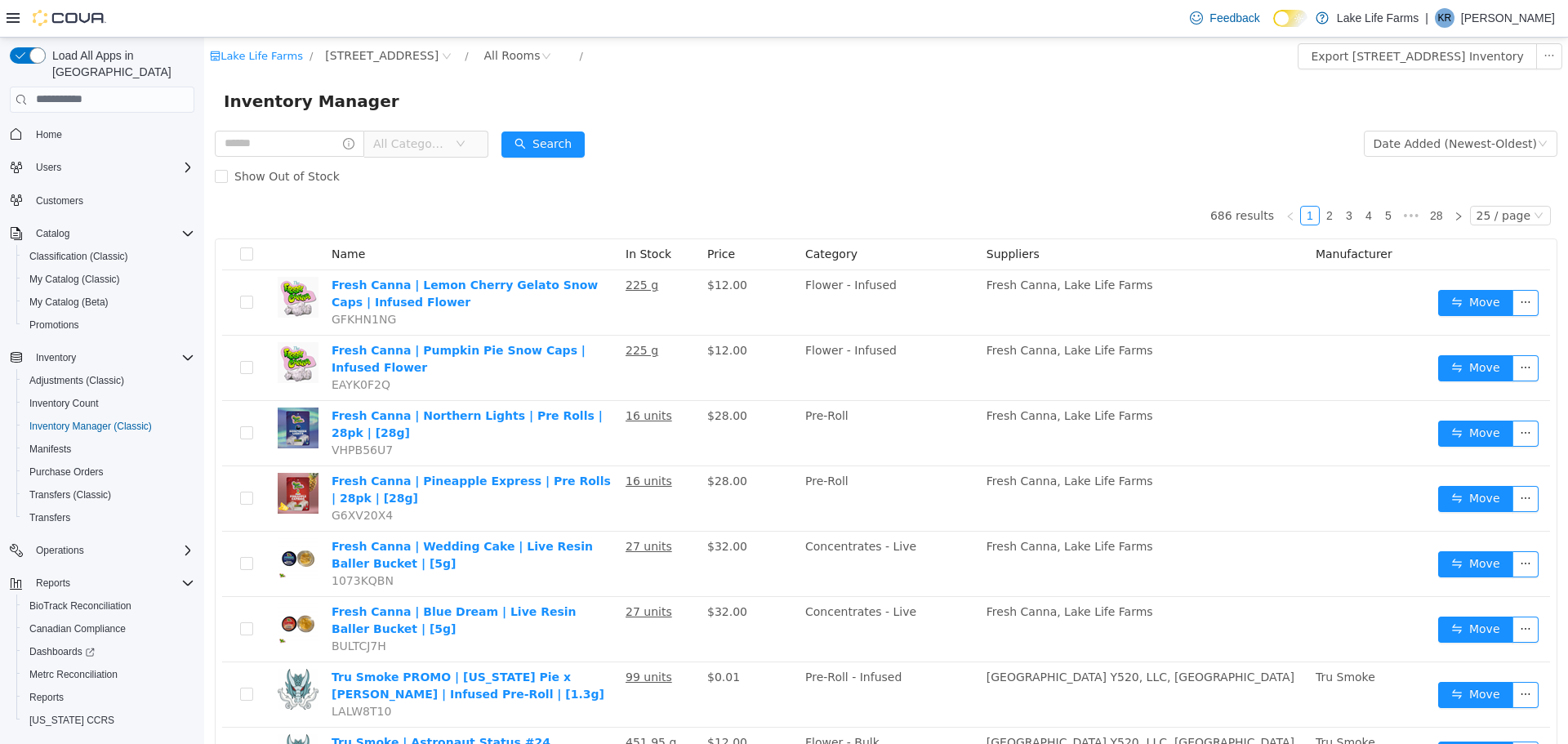
click at [306, 146] on input "text" at bounding box center [290, 143] width 149 height 26
type input "*****"
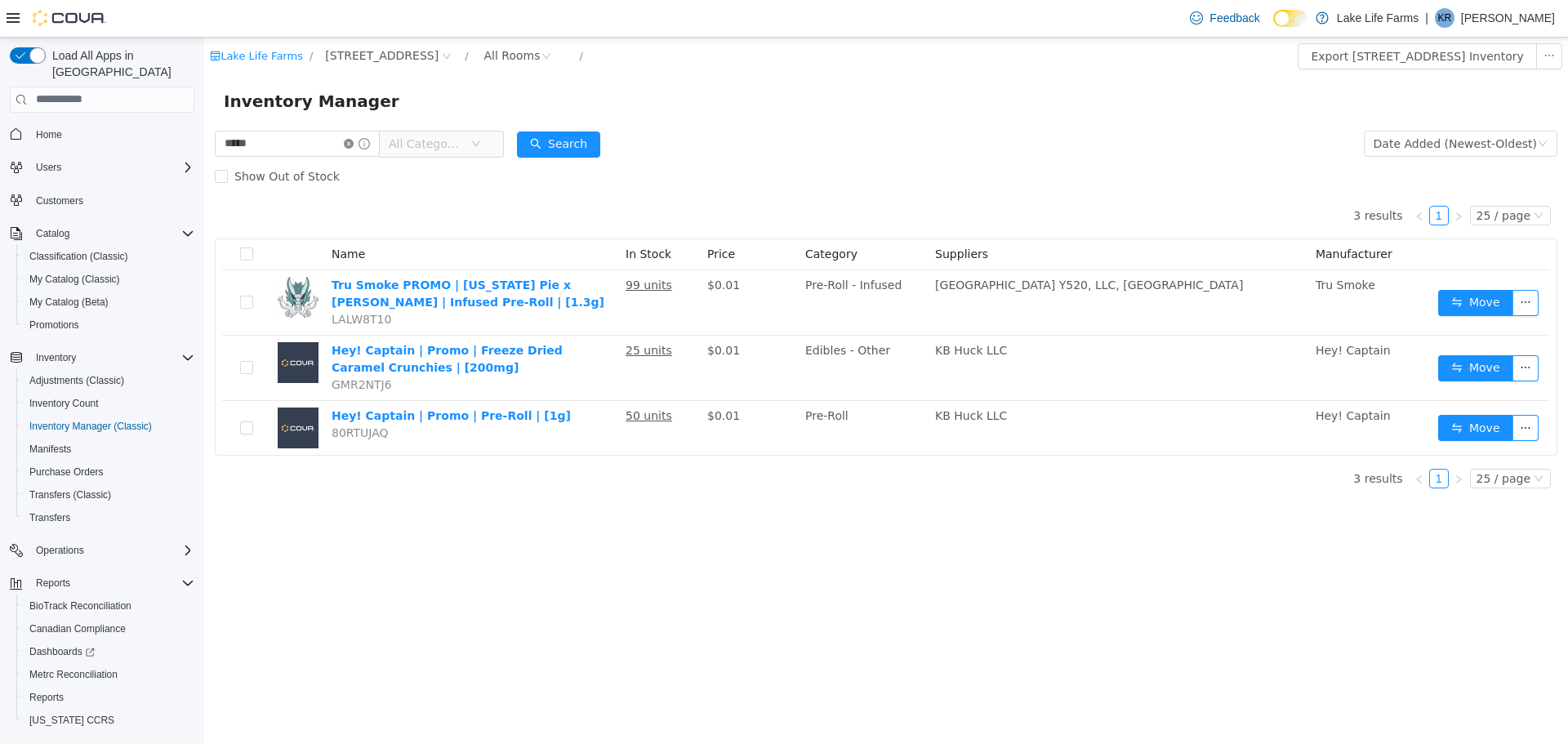
click at [354, 145] on icon "icon: close-circle" at bounding box center [349, 142] width 10 height 10
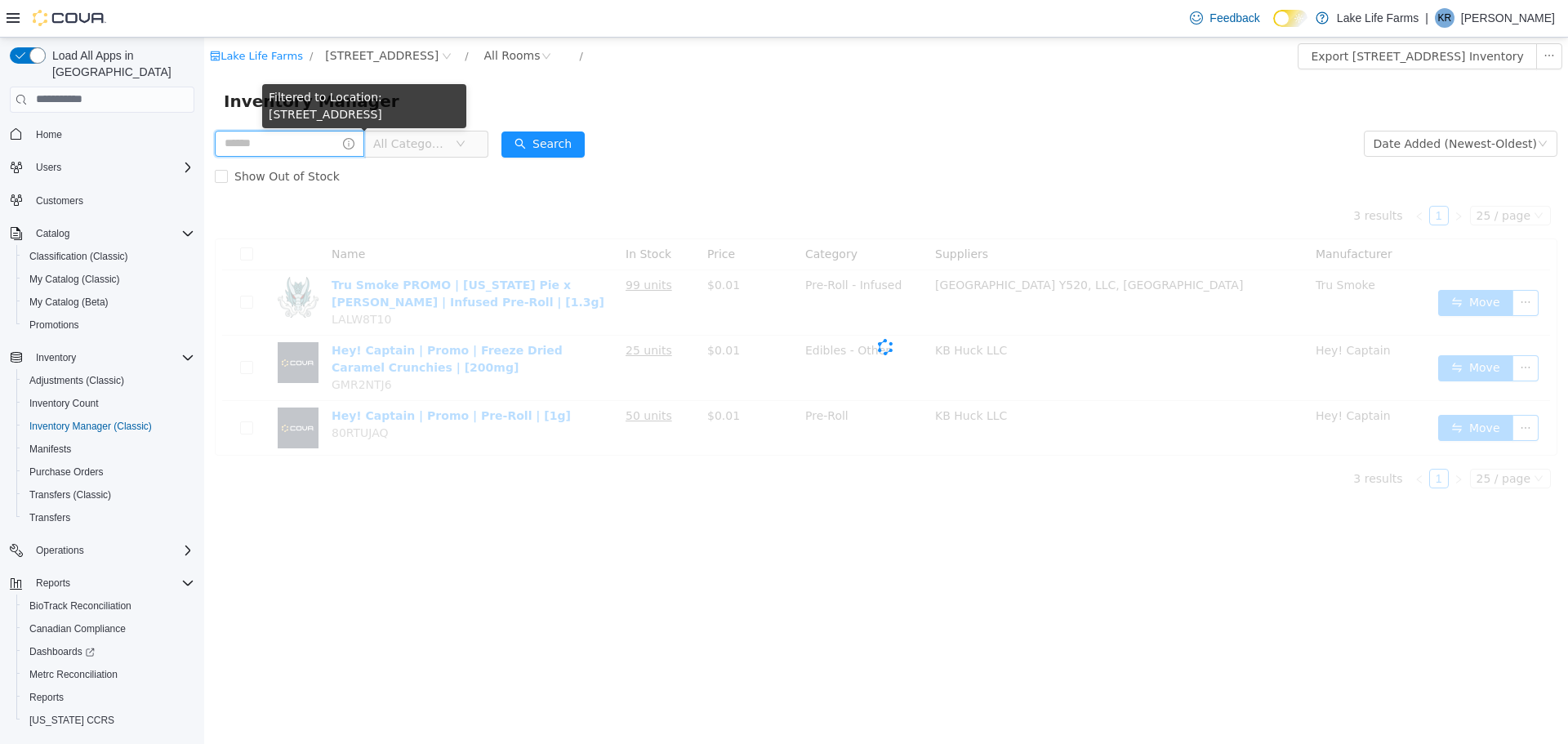
click at [329, 145] on input "text" at bounding box center [290, 143] width 149 height 26
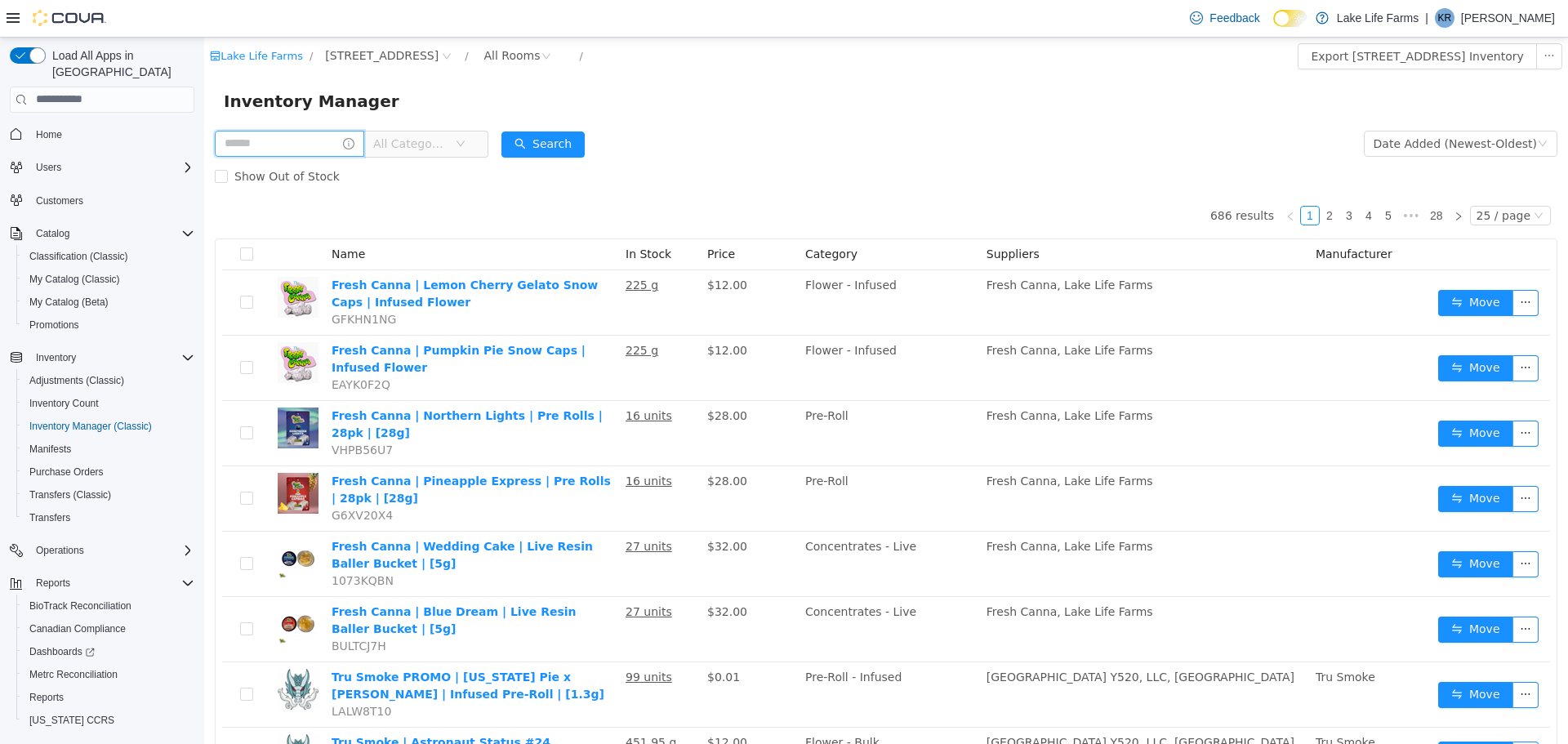
click at [329, 145] on input "text" at bounding box center [290, 143] width 149 height 26
type input "**********"
click at [569, 135] on button "Search" at bounding box center [558, 144] width 83 height 26
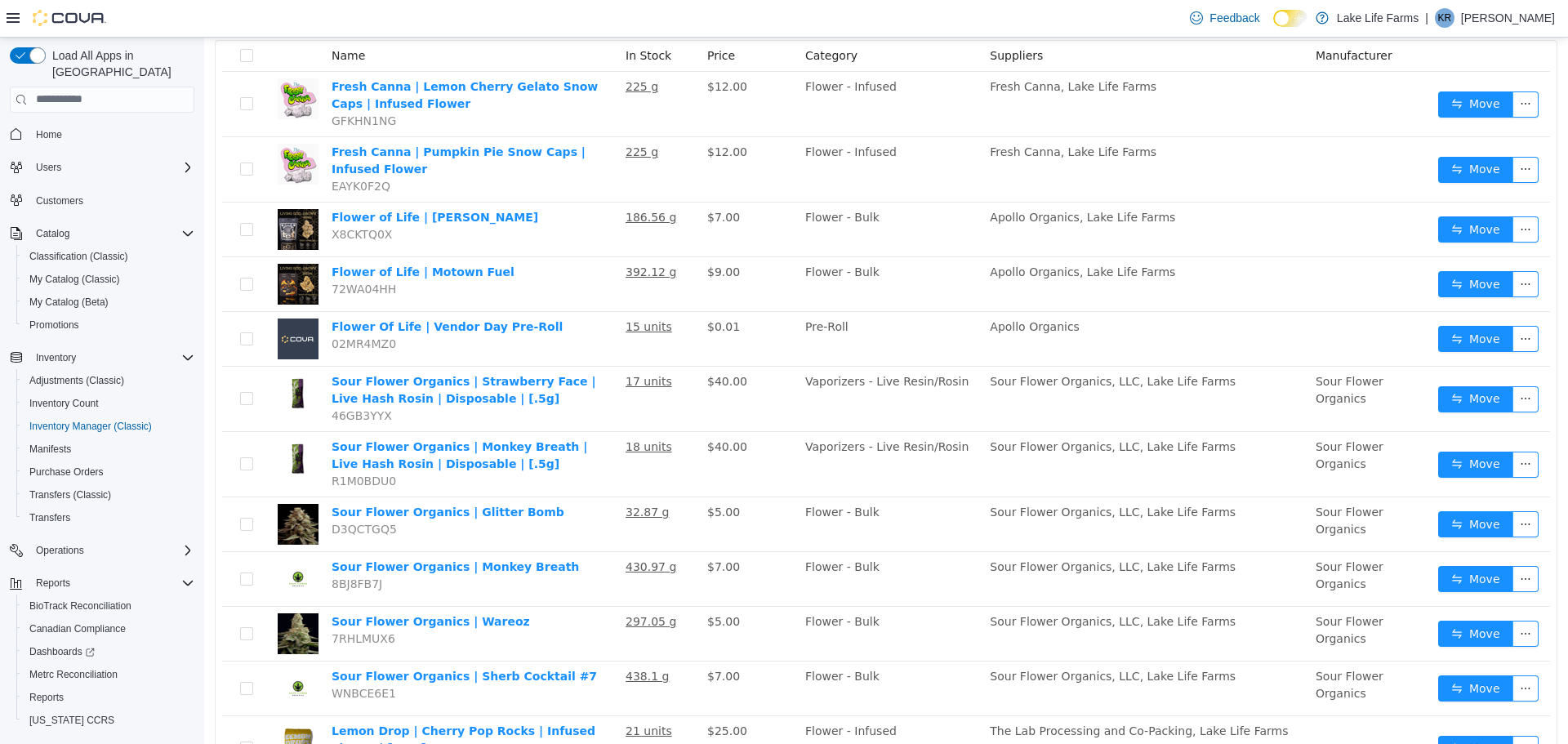
scroll to position [201, 0]
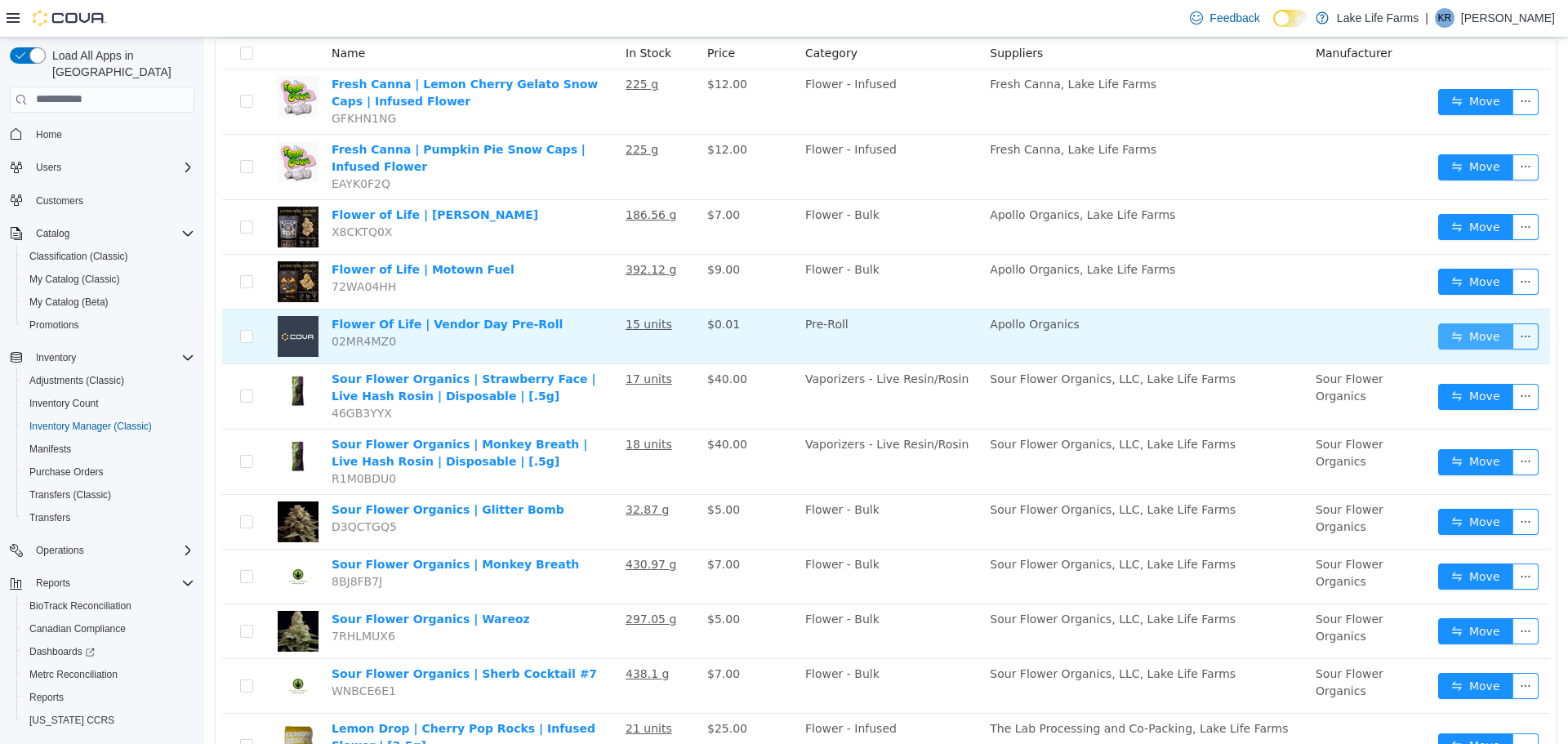
click at [1460, 339] on button "Move" at bounding box center [1476, 336] width 76 height 26
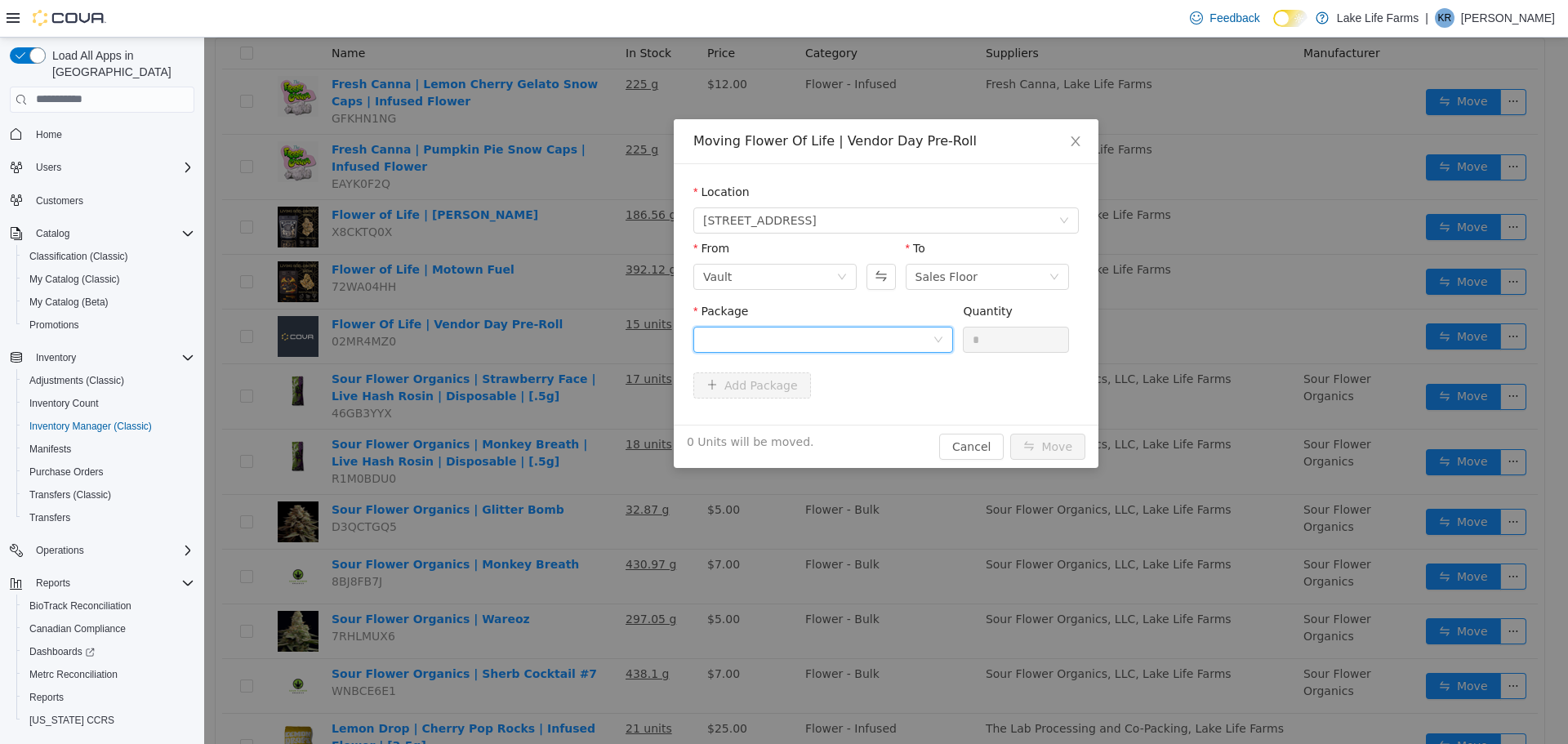
click at [887, 343] on div at bounding box center [817, 339] width 229 height 25
click at [844, 411] on li "1A405030002867D000039392 Quantity : 15 Units" at bounding box center [824, 406] width 260 height 44
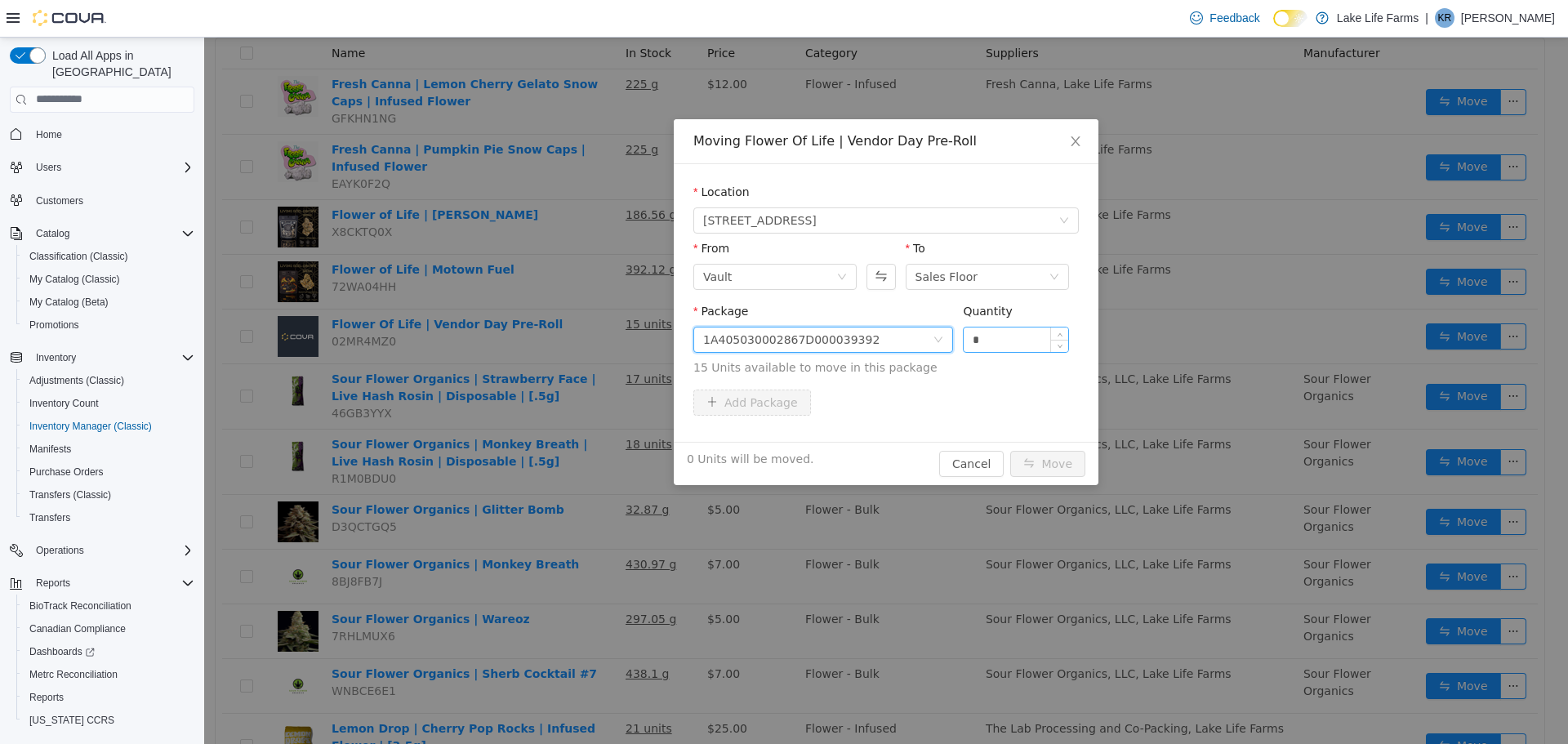
click at [991, 341] on input "*" at bounding box center [1016, 339] width 104 height 25
type input "*"
click at [1039, 458] on button "Move" at bounding box center [1048, 463] width 76 height 26
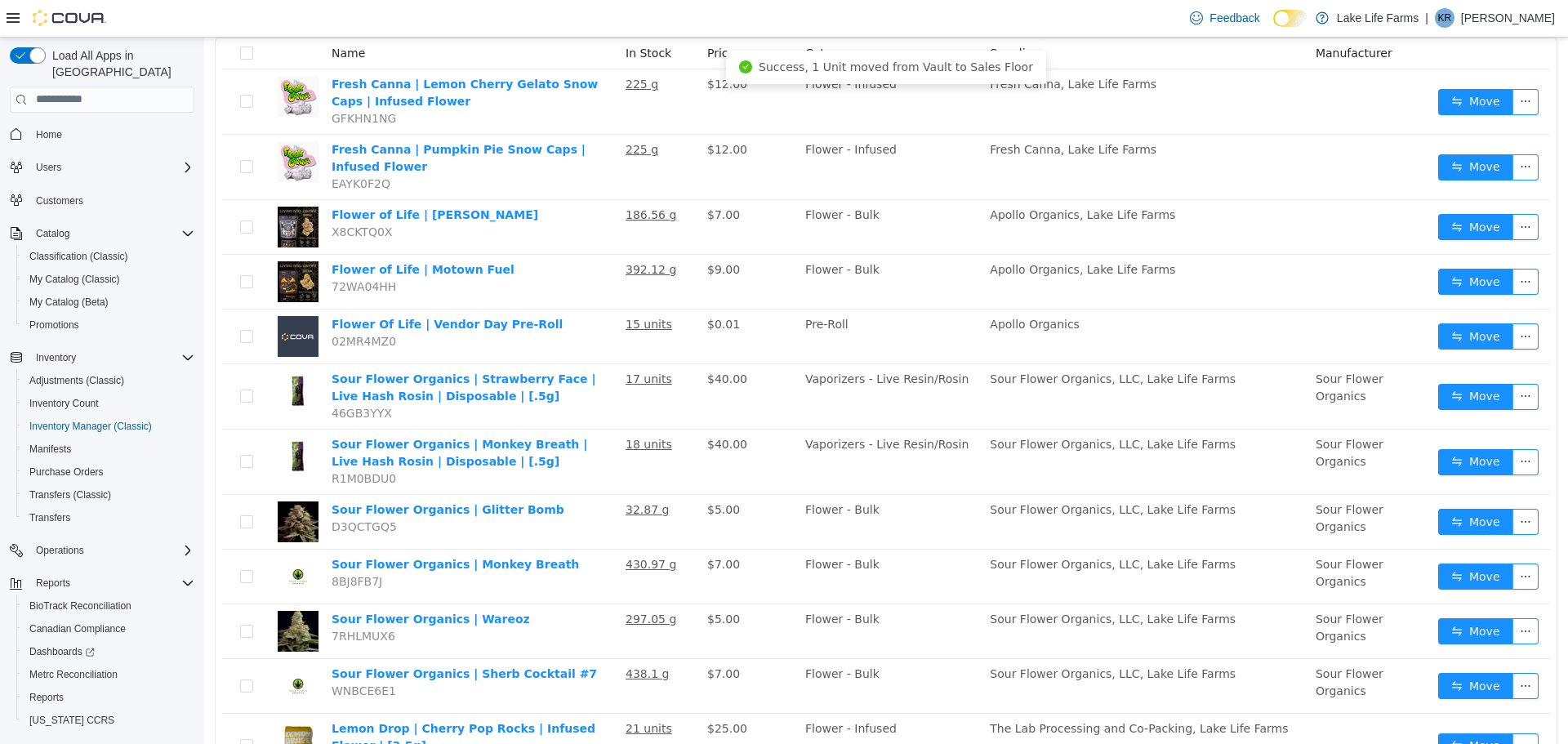
scroll to position [0, 0]
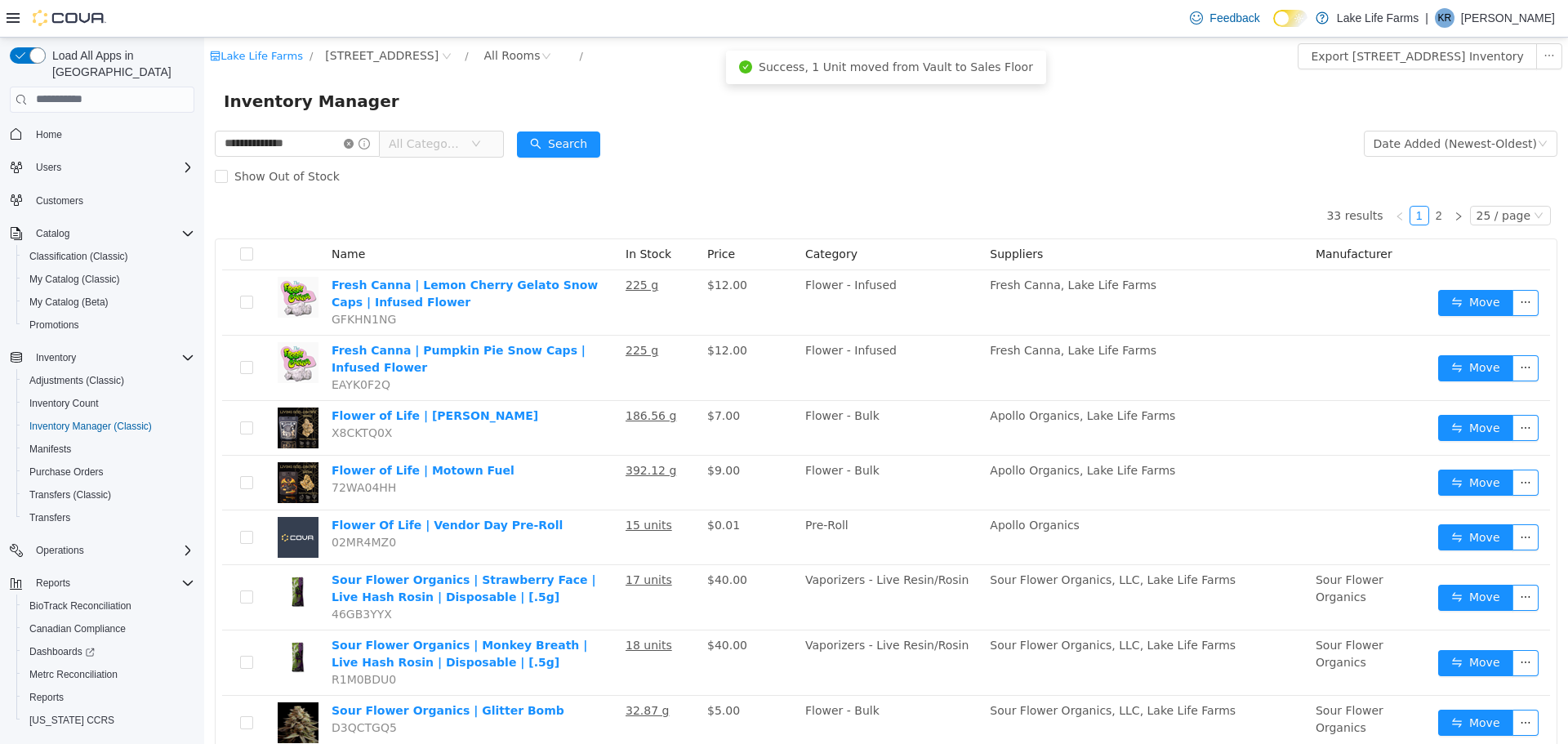
click at [354, 145] on icon "icon: close-circle" at bounding box center [349, 142] width 10 height 10
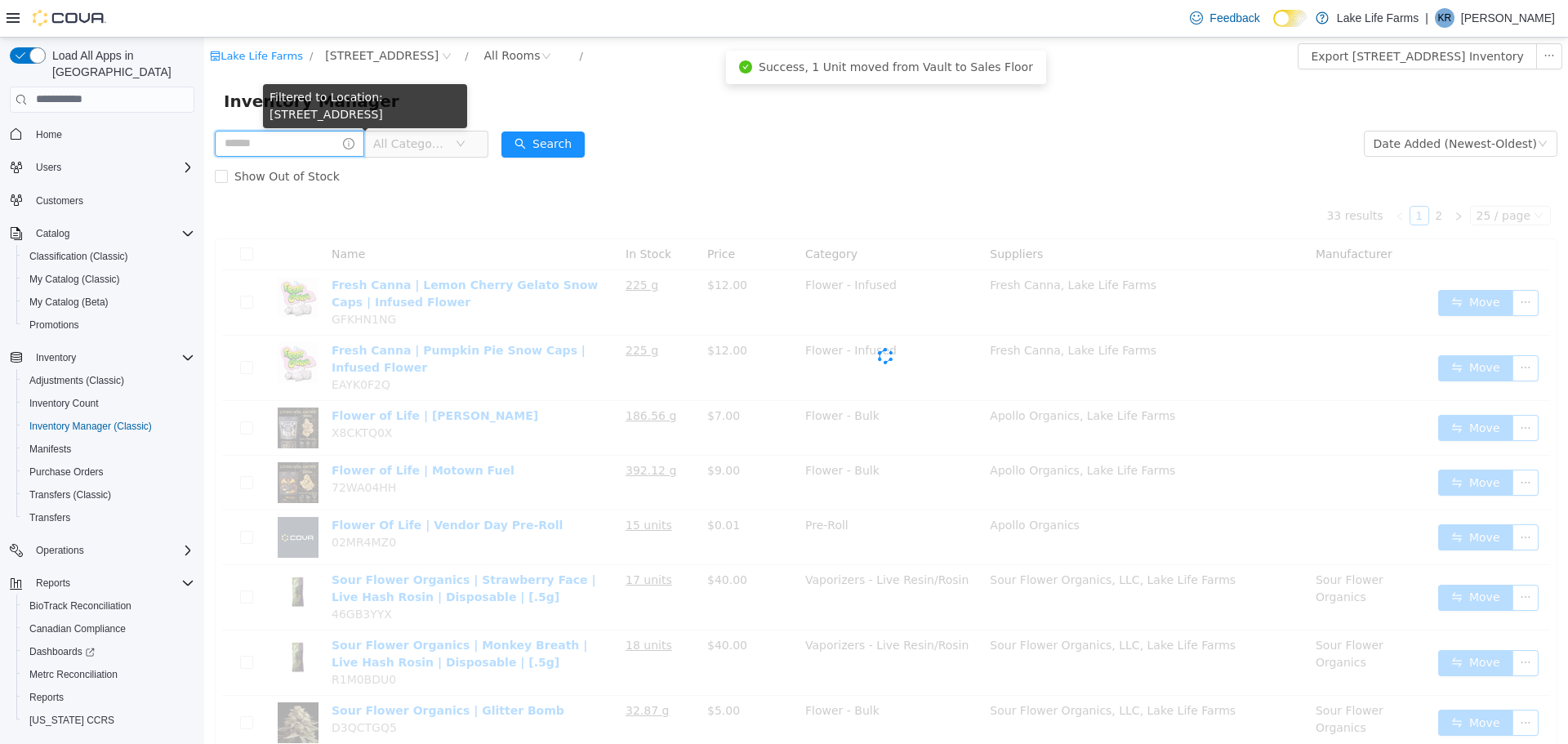
click at [306, 147] on input "text" at bounding box center [290, 143] width 149 height 26
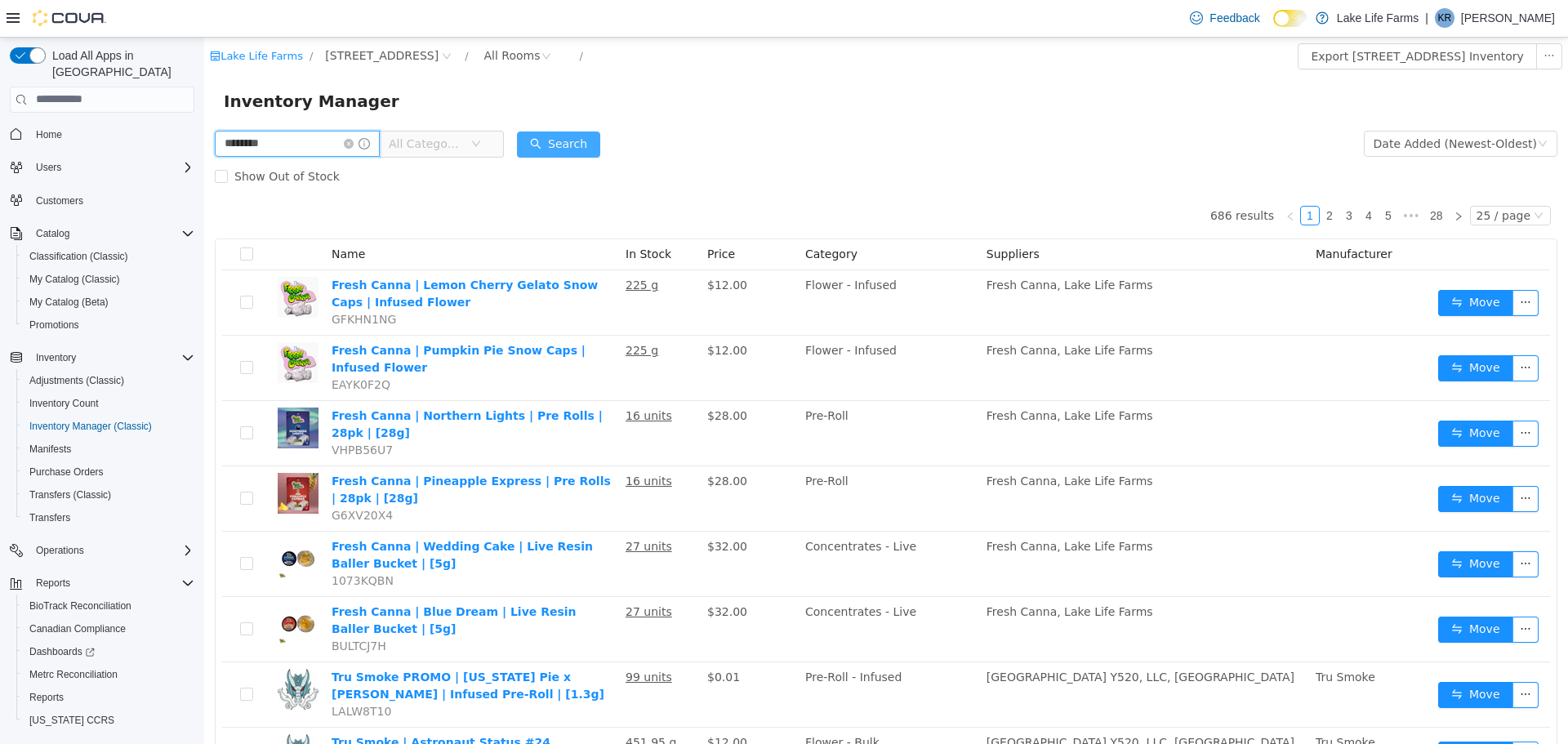
type input "********"
click at [575, 152] on button "Search" at bounding box center [558, 144] width 83 height 26
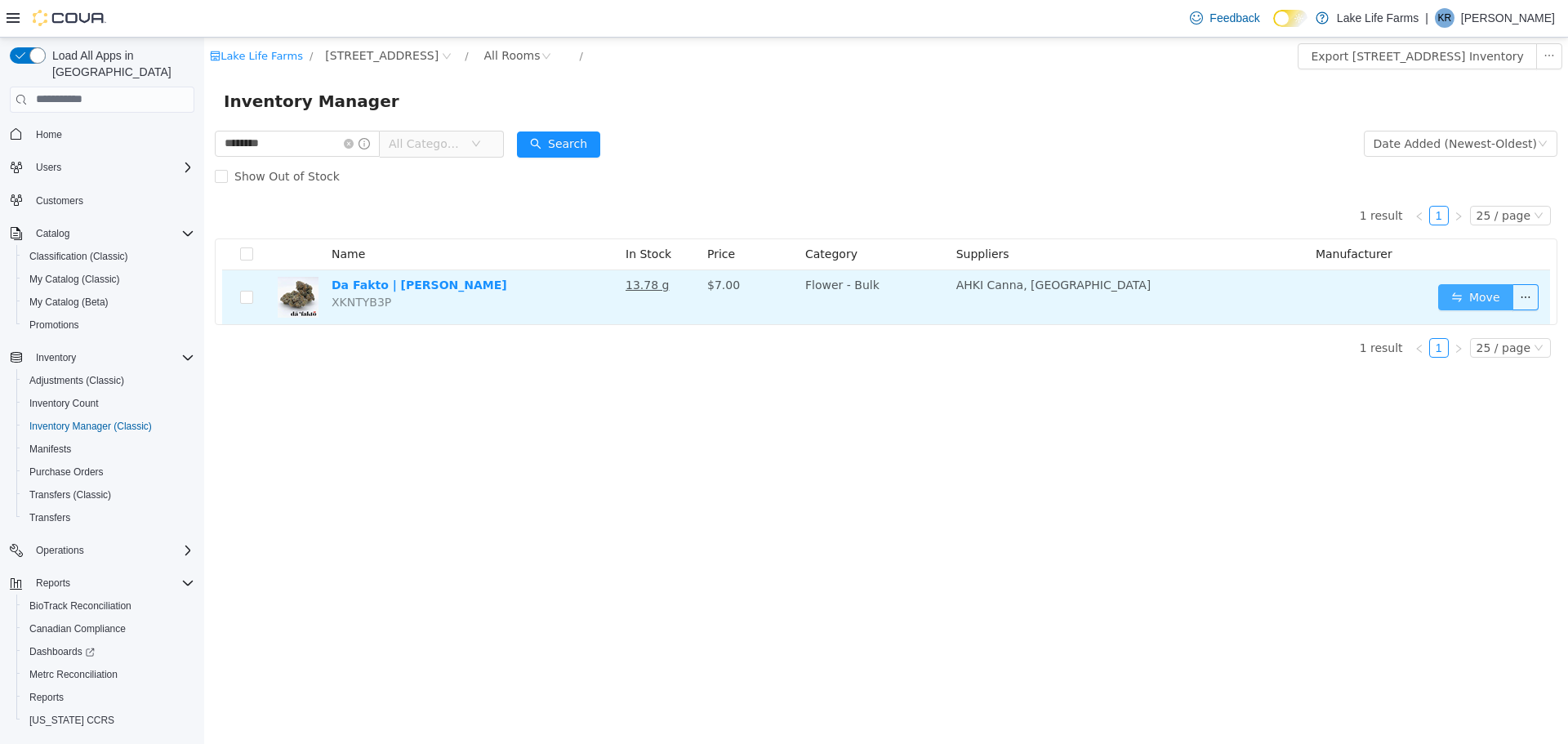
click at [1463, 294] on button "Move" at bounding box center [1476, 297] width 76 height 26
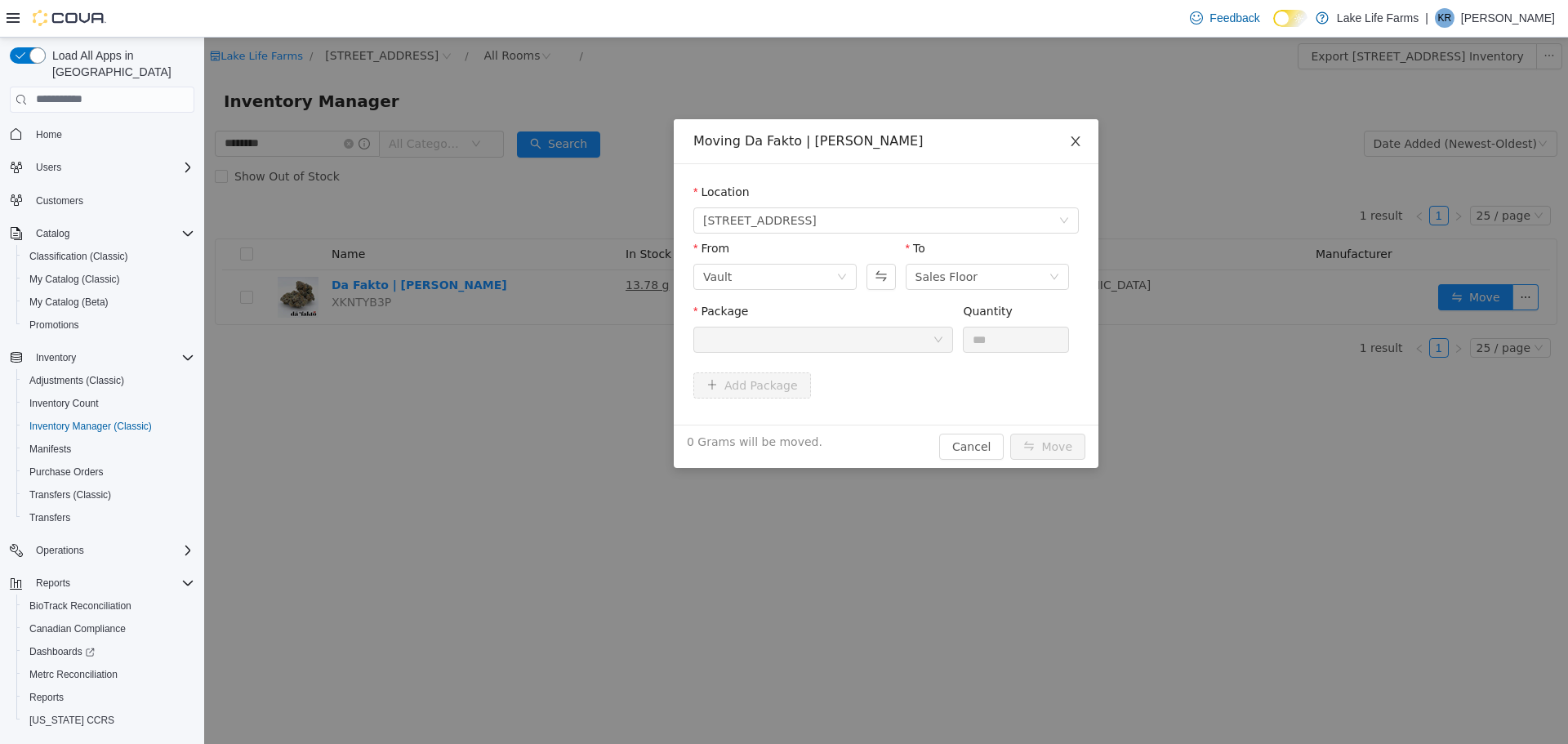
click at [1078, 140] on icon "icon: close" at bounding box center [1075, 140] width 13 height 13
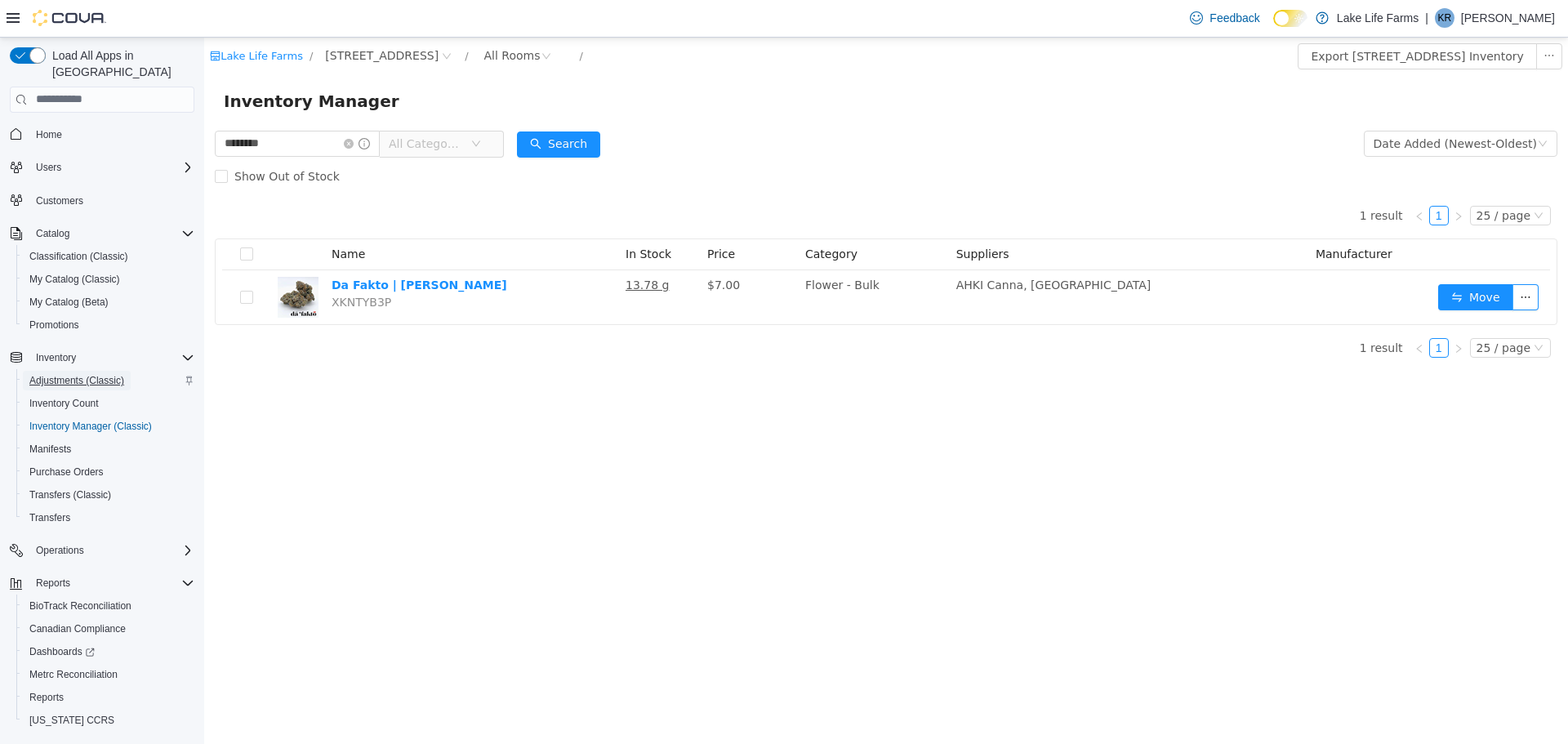
click at [71, 374] on span "Adjustments (Classic)" at bounding box center [76, 380] width 95 height 13
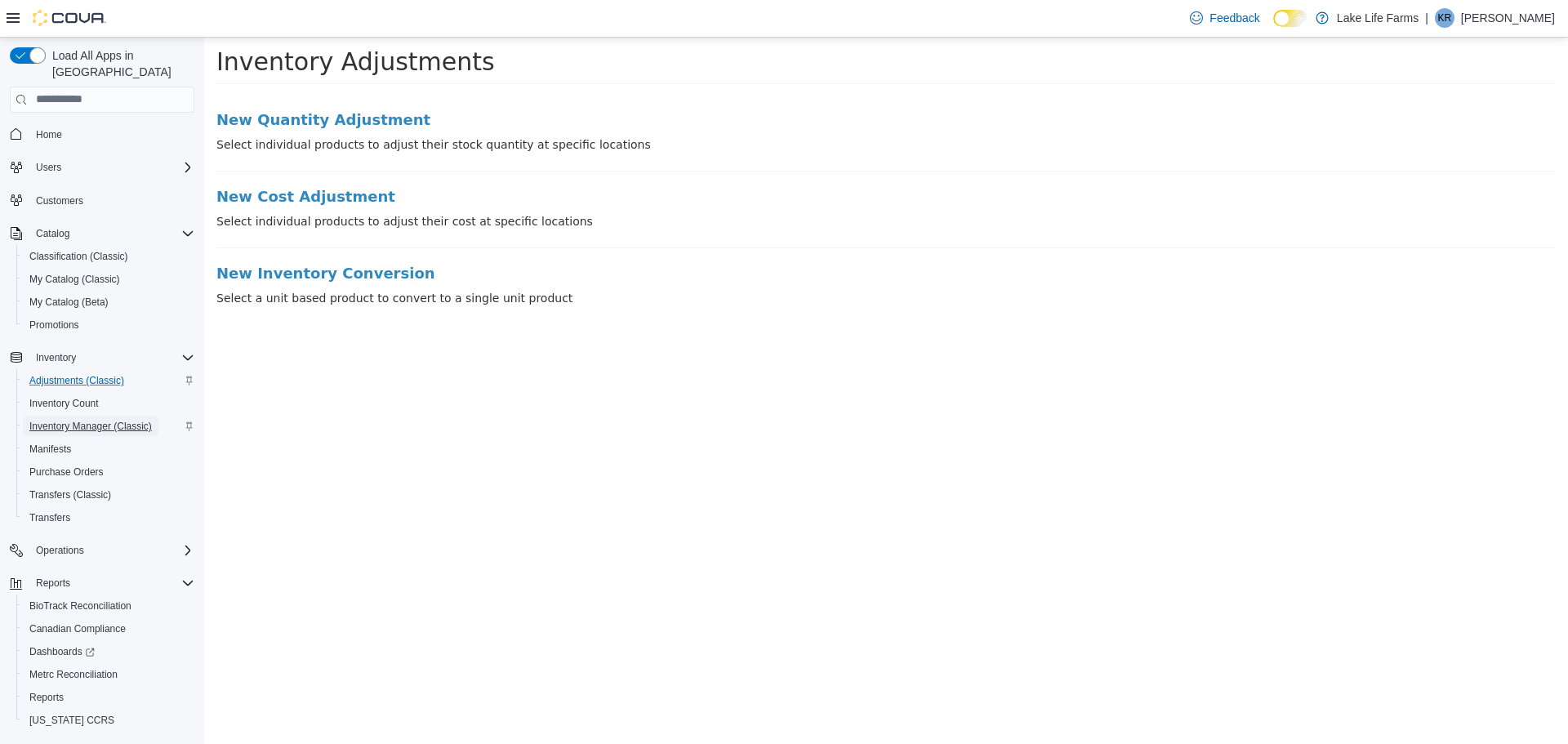
click at [75, 419] on span "Inventory Manager (Classic)" at bounding box center [90, 426] width 123 height 13
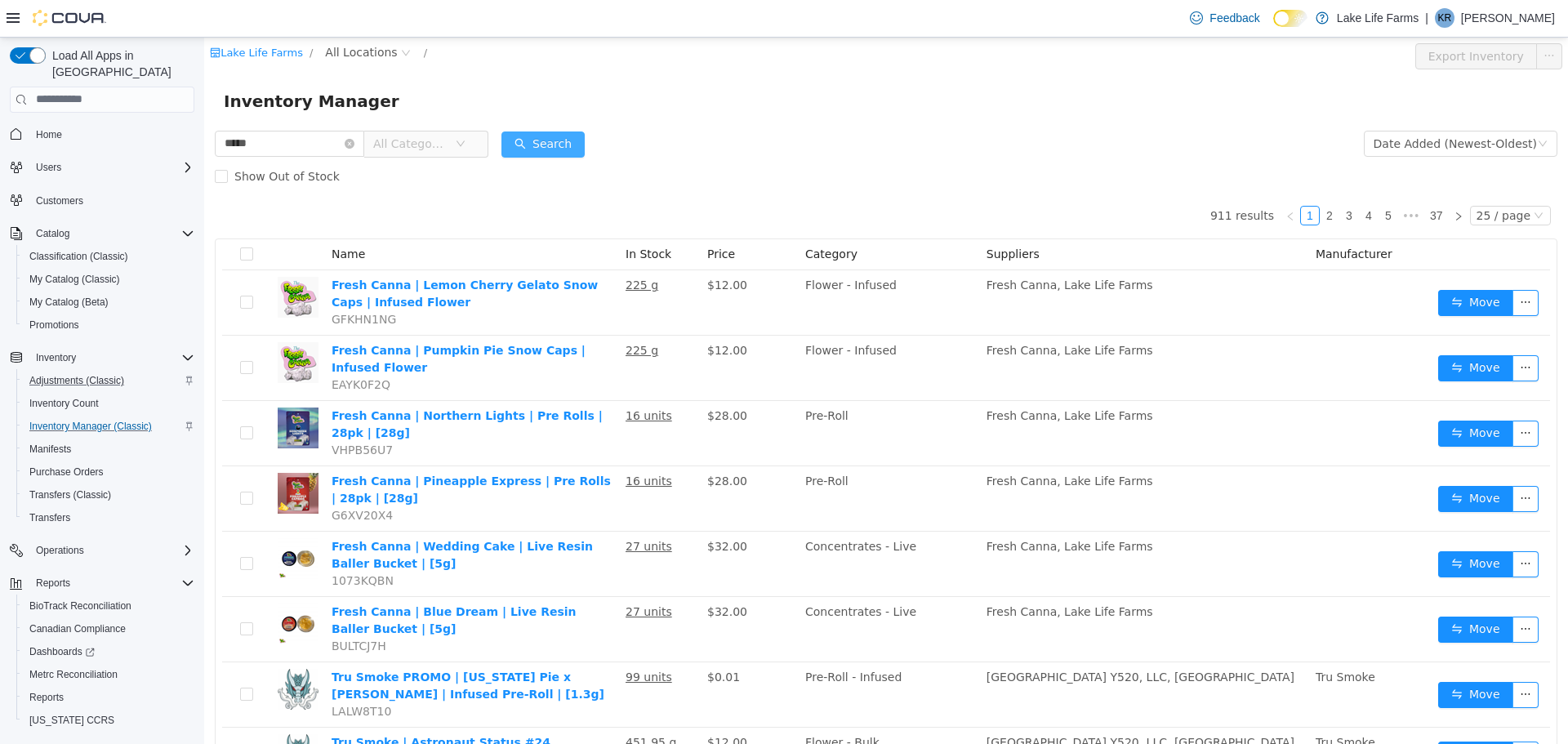
type input "*****"
click at [563, 137] on button "Search" at bounding box center [543, 144] width 83 height 26
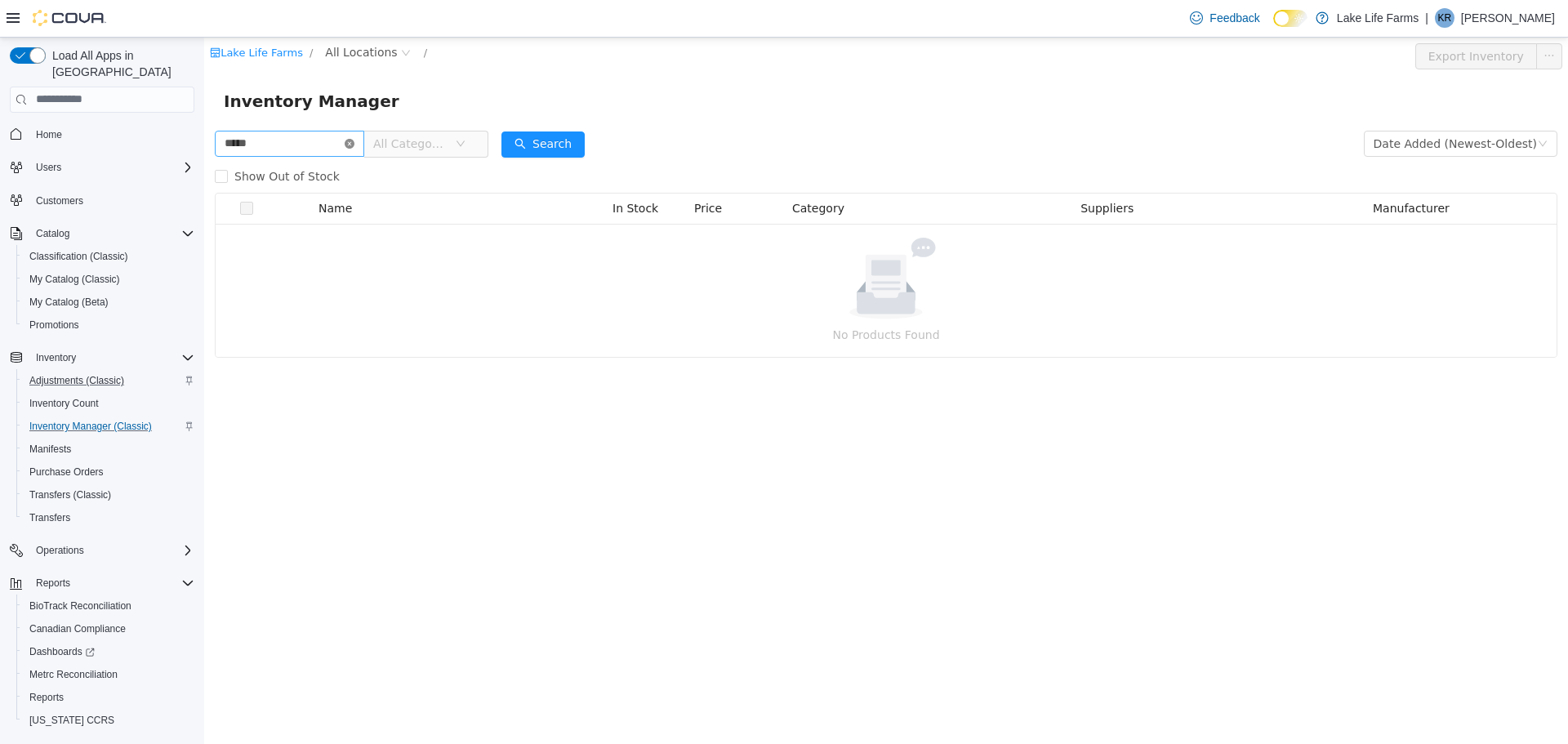
click at [355, 139] on icon "icon: close-circle" at bounding box center [349, 142] width 10 height 10
click at [315, 148] on input "text" at bounding box center [290, 143] width 149 height 26
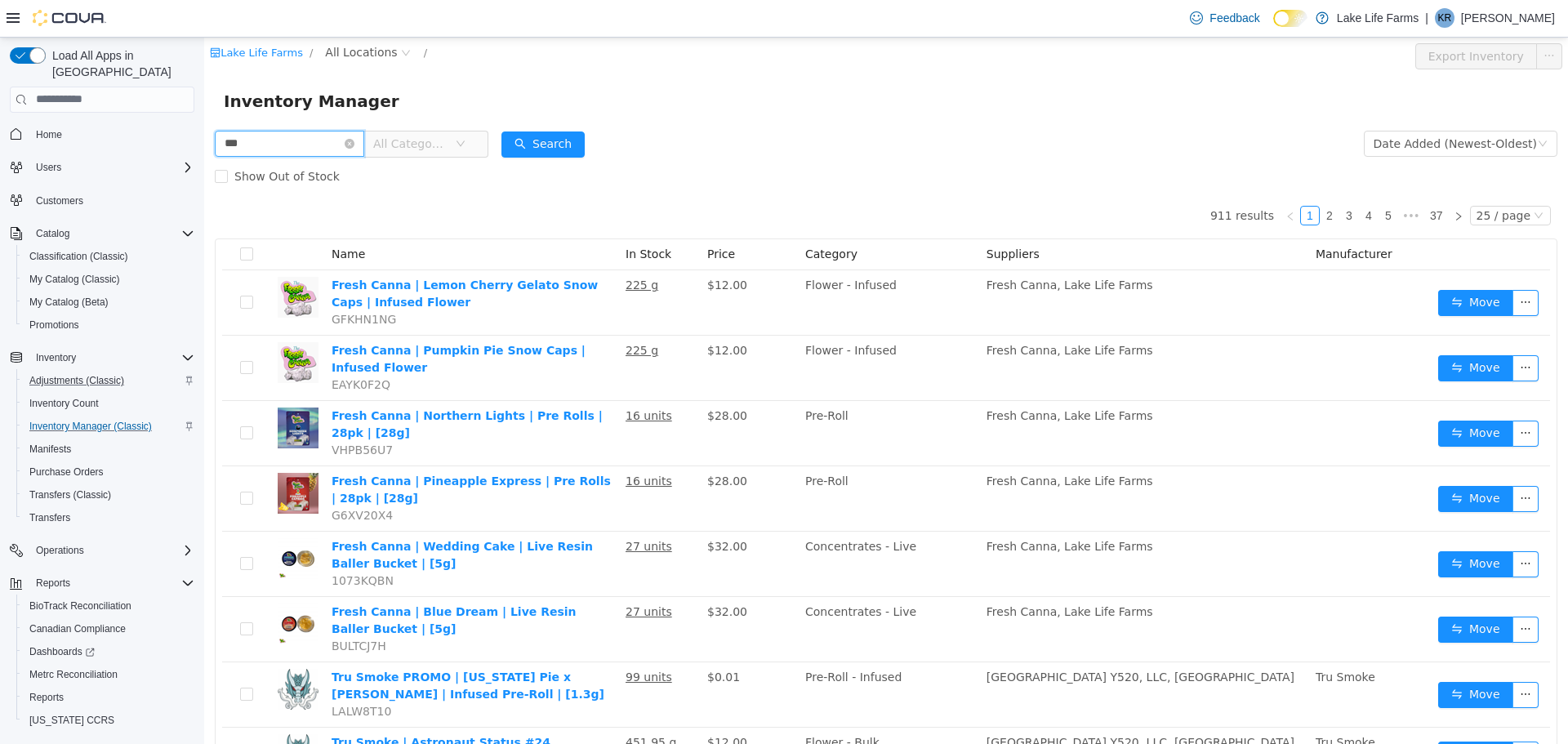
type input "********"
click at [585, 141] on button "Search" at bounding box center [543, 144] width 83 height 26
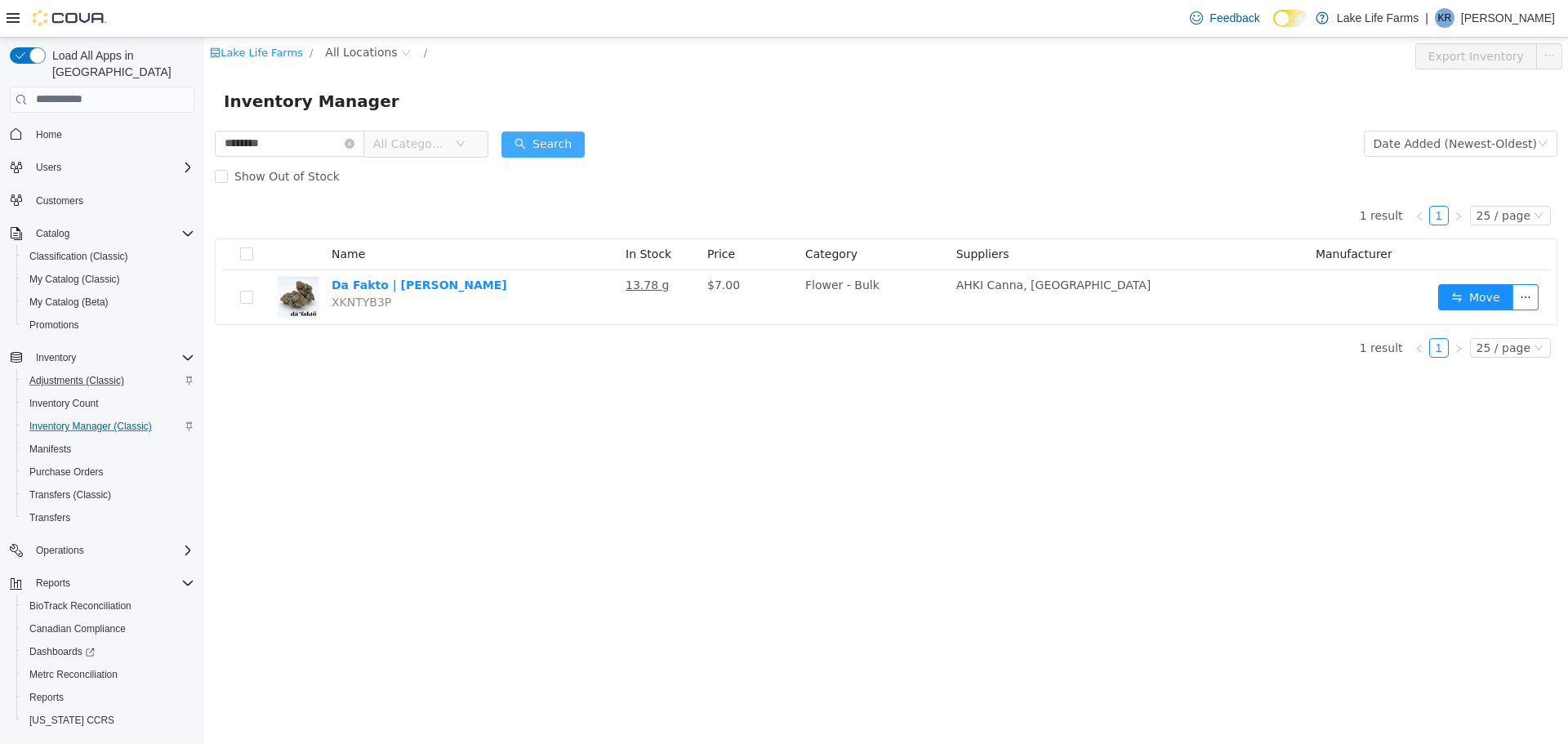
click at [585, 141] on button "Search" at bounding box center [543, 144] width 83 height 26
click at [334, 48] on span "All Locations" at bounding box center [361, 51] width 72 height 18
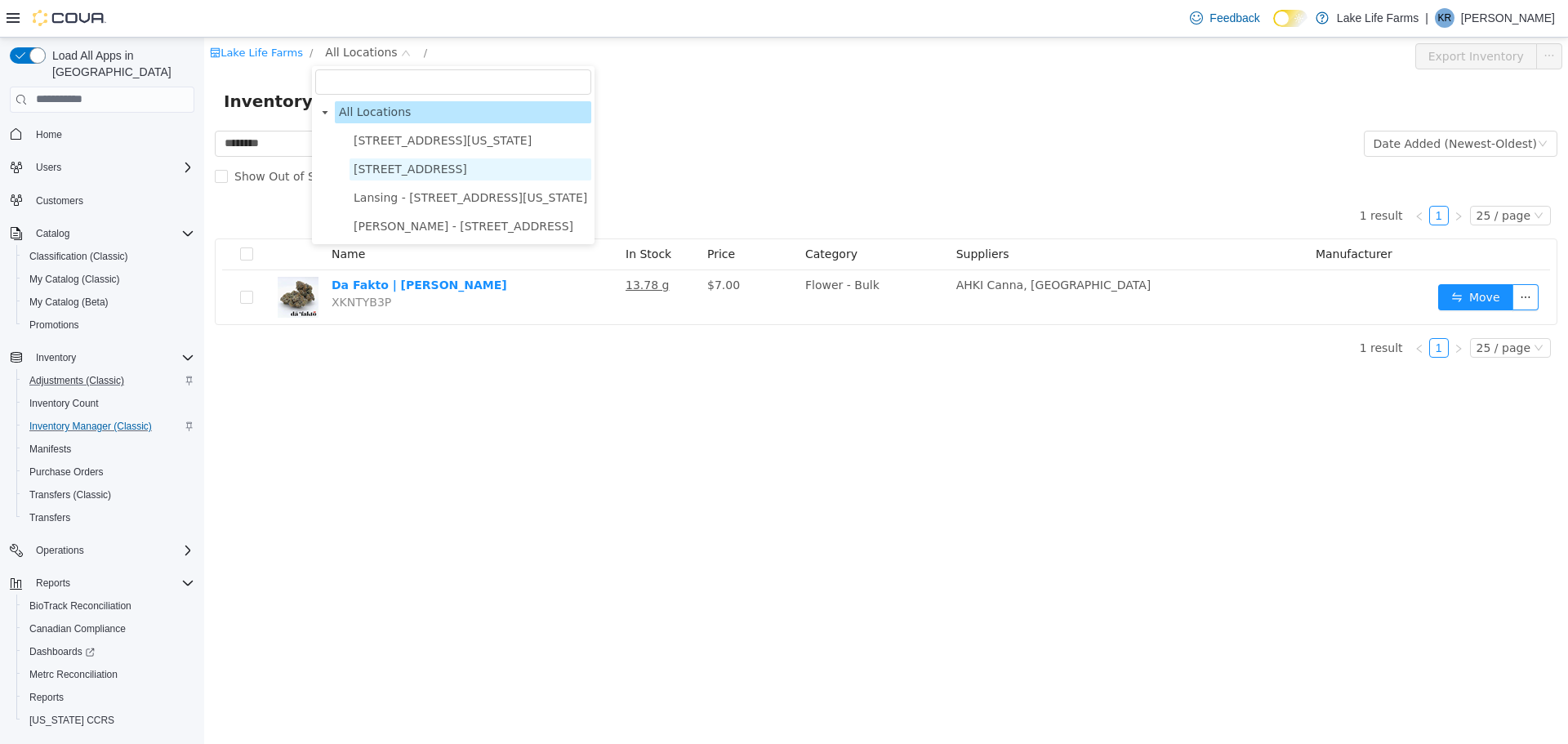
click at [399, 169] on span "[STREET_ADDRESS]" at bounding box center [410, 168] width 113 height 13
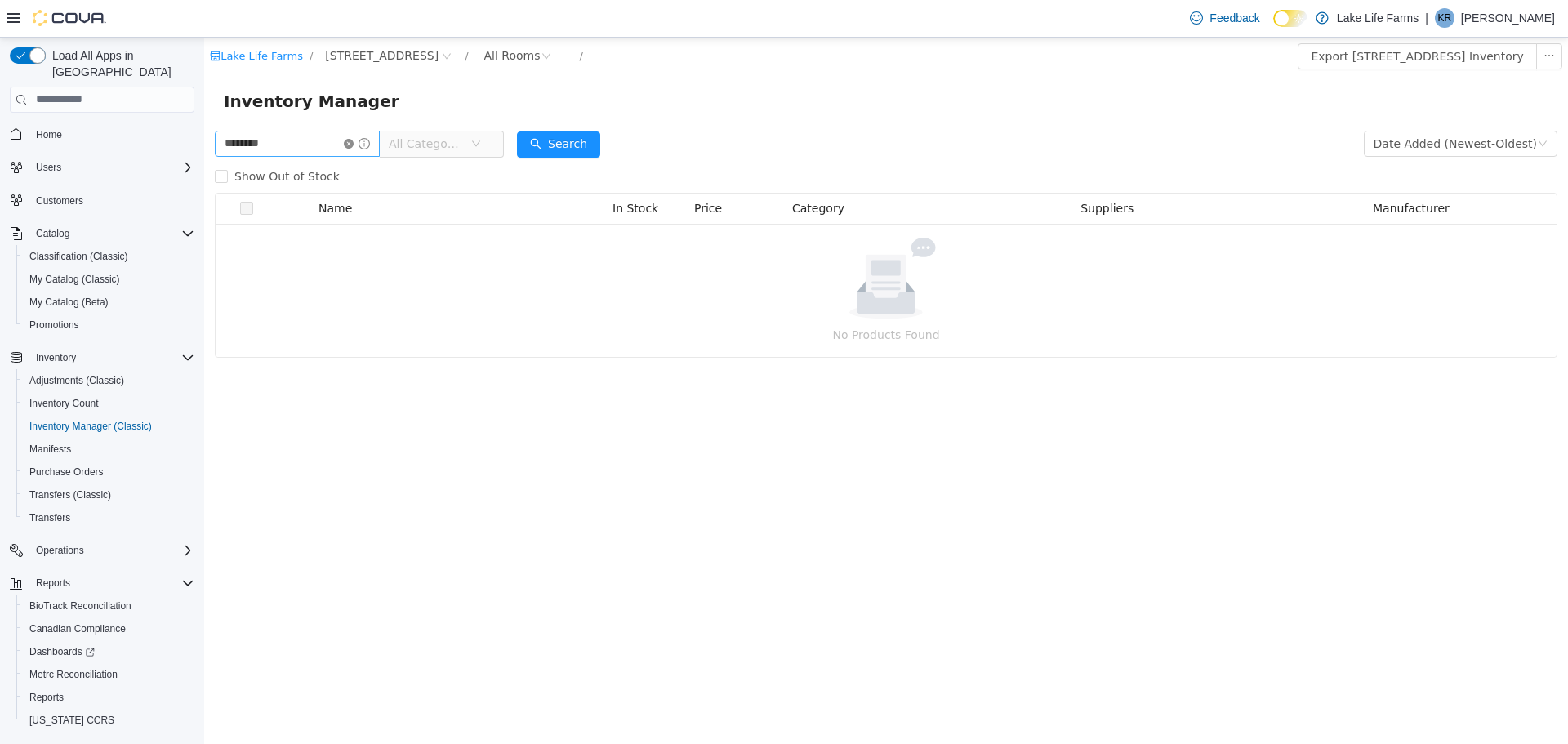
click at [354, 142] on icon "icon: close-circle" at bounding box center [349, 142] width 10 height 10
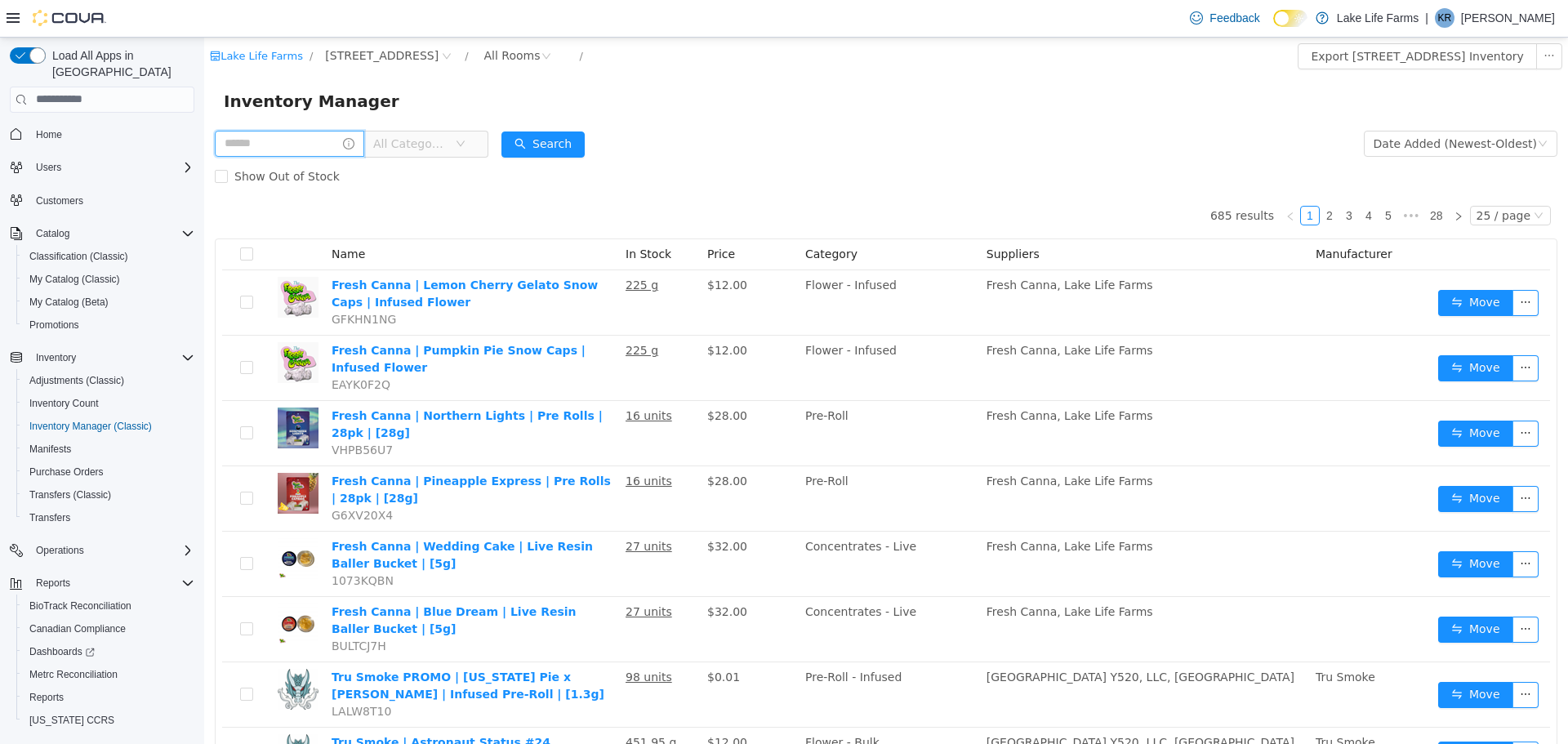
click at [323, 149] on input "text" at bounding box center [290, 143] width 149 height 26
click at [277, 145] on input "text" at bounding box center [290, 143] width 149 height 26
type input "*****"
click at [585, 141] on button "Search" at bounding box center [558, 144] width 83 height 26
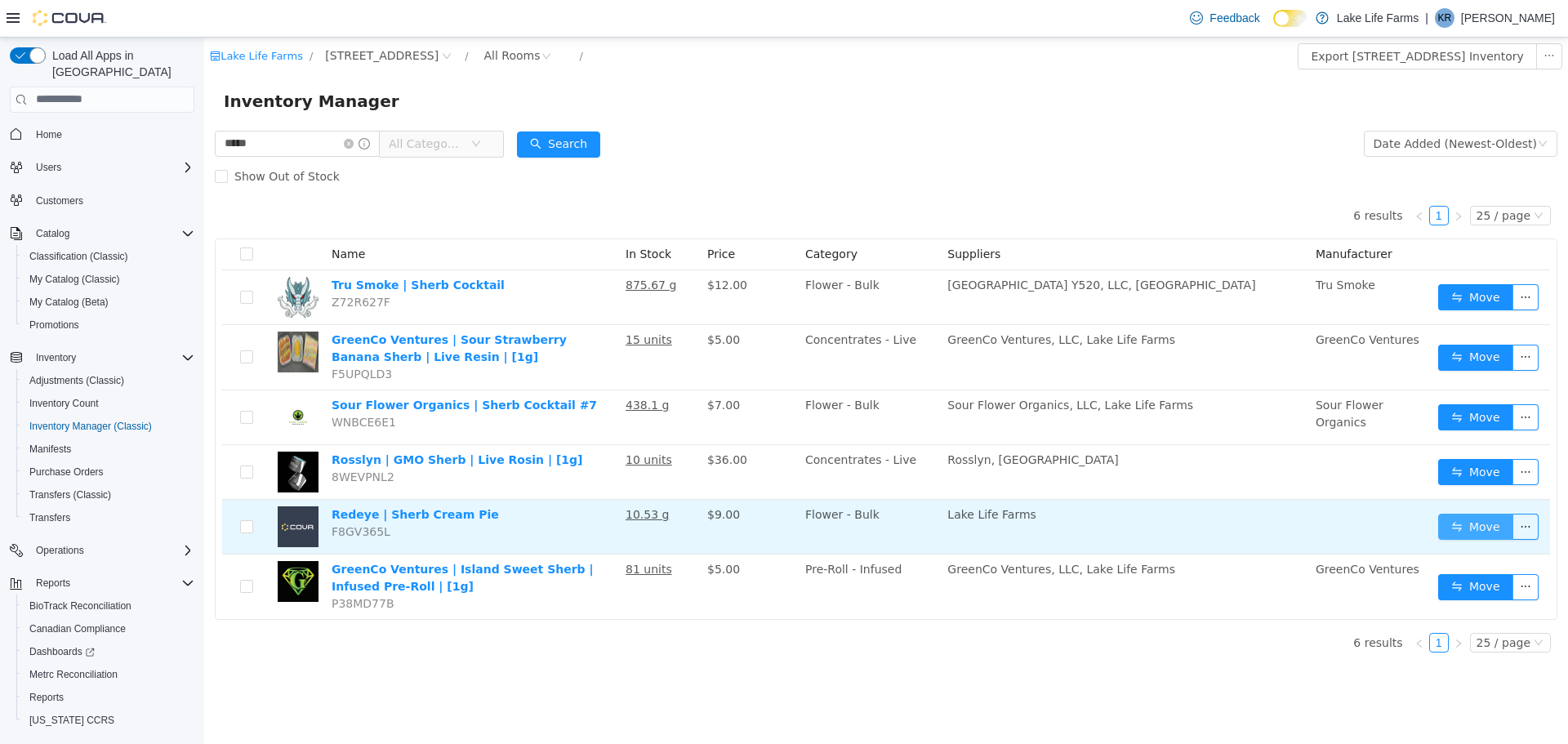
click at [1467, 529] on button "Move" at bounding box center [1476, 526] width 76 height 26
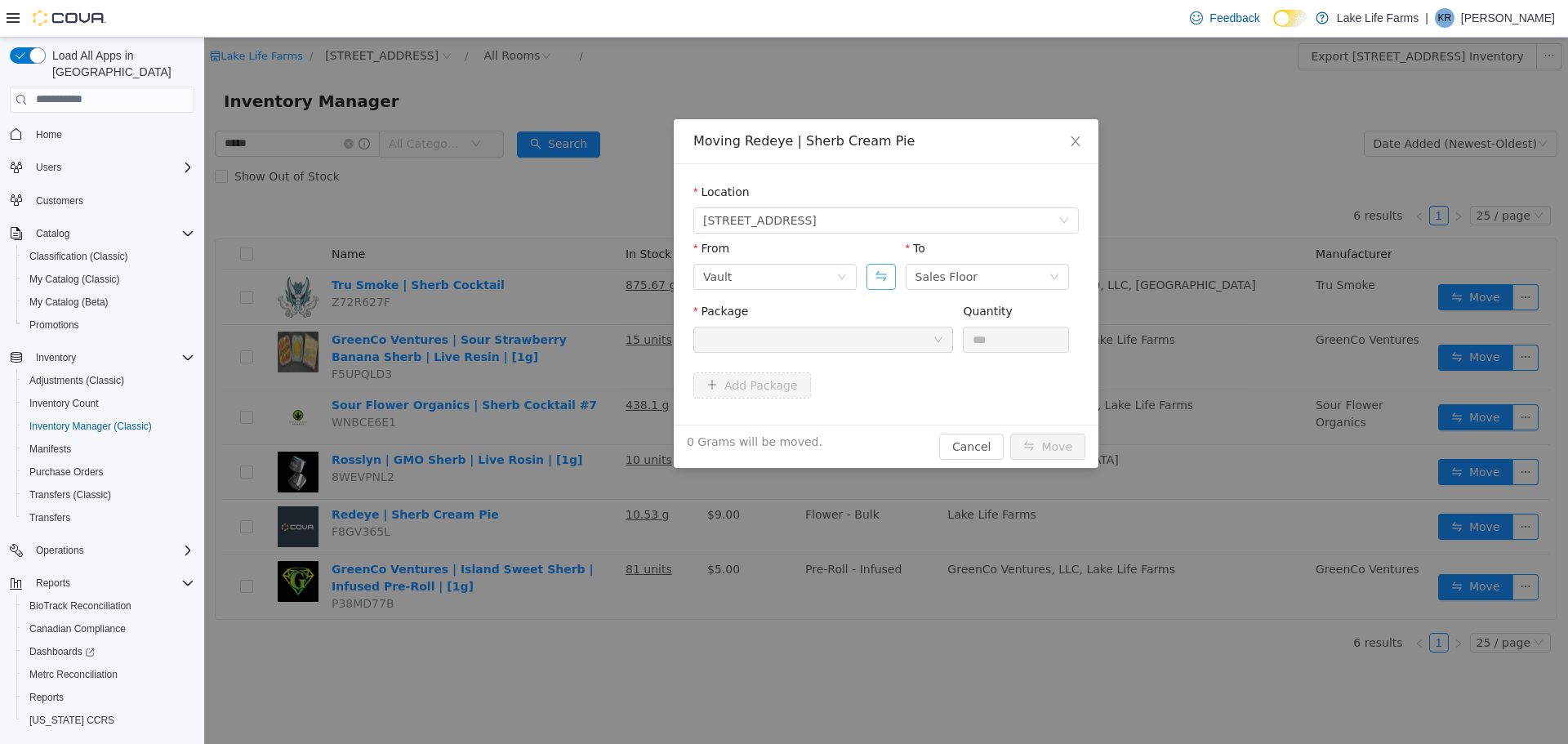
click at [877, 275] on button "Swap" at bounding box center [881, 276] width 29 height 26
click at [848, 336] on div at bounding box center [817, 339] width 229 height 25
type input "*****"
click at [890, 338] on input "*****" at bounding box center [817, 340] width 229 height 25
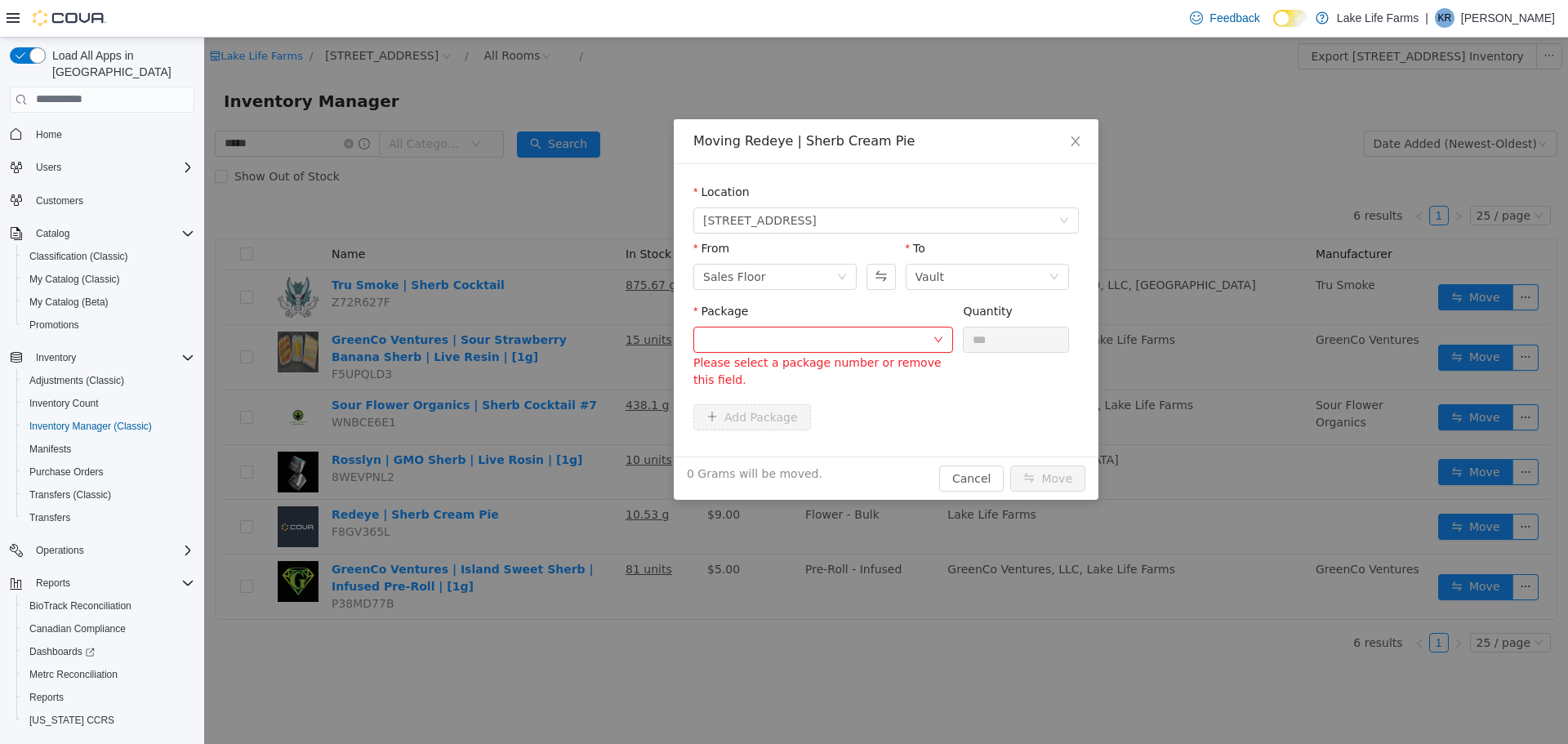
click at [864, 305] on div "Package" at bounding box center [824, 313] width 260 height 24
click at [856, 347] on div at bounding box center [817, 339] width 229 height 25
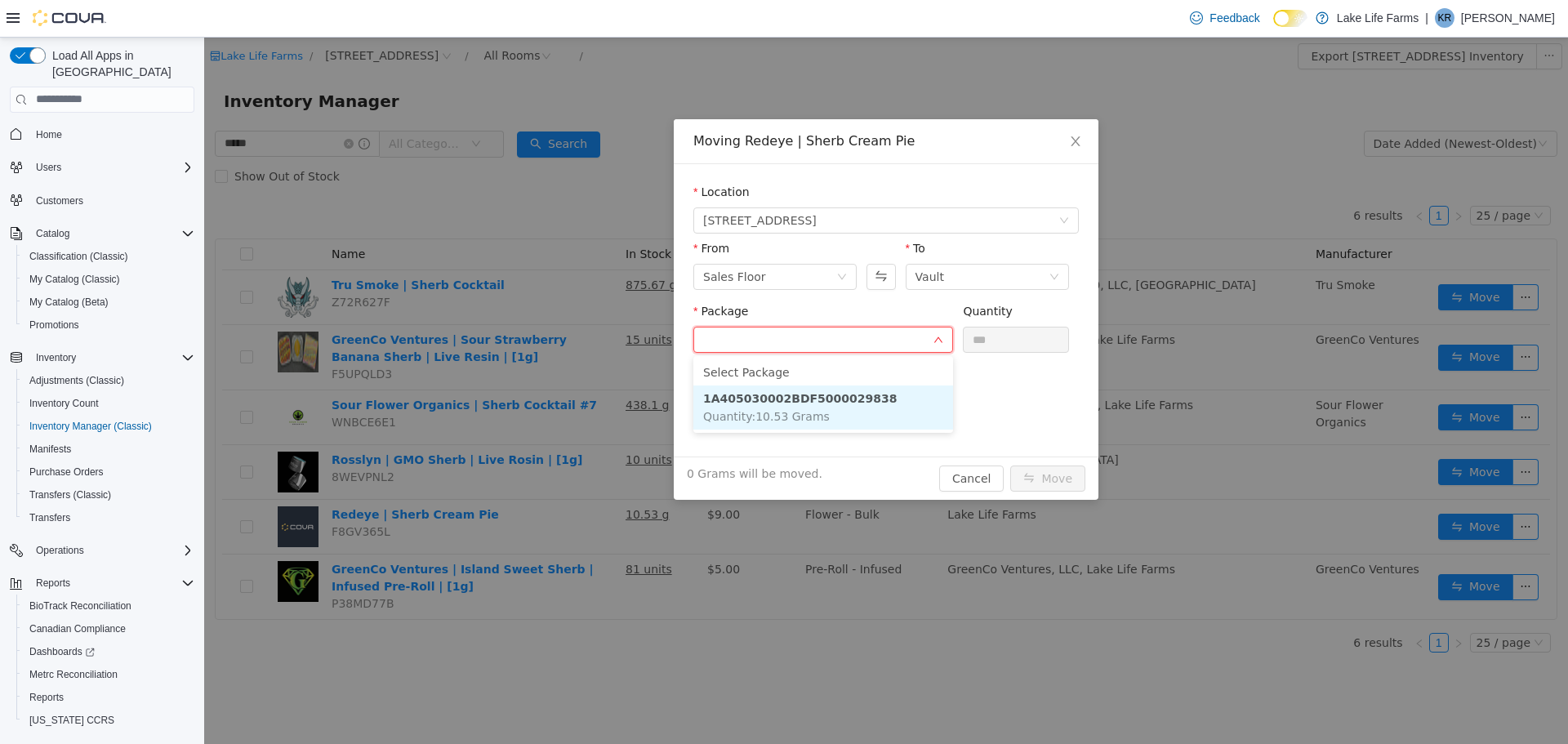
click at [844, 399] on strong "1A405030002BDF5000029838" at bounding box center [800, 397] width 194 height 13
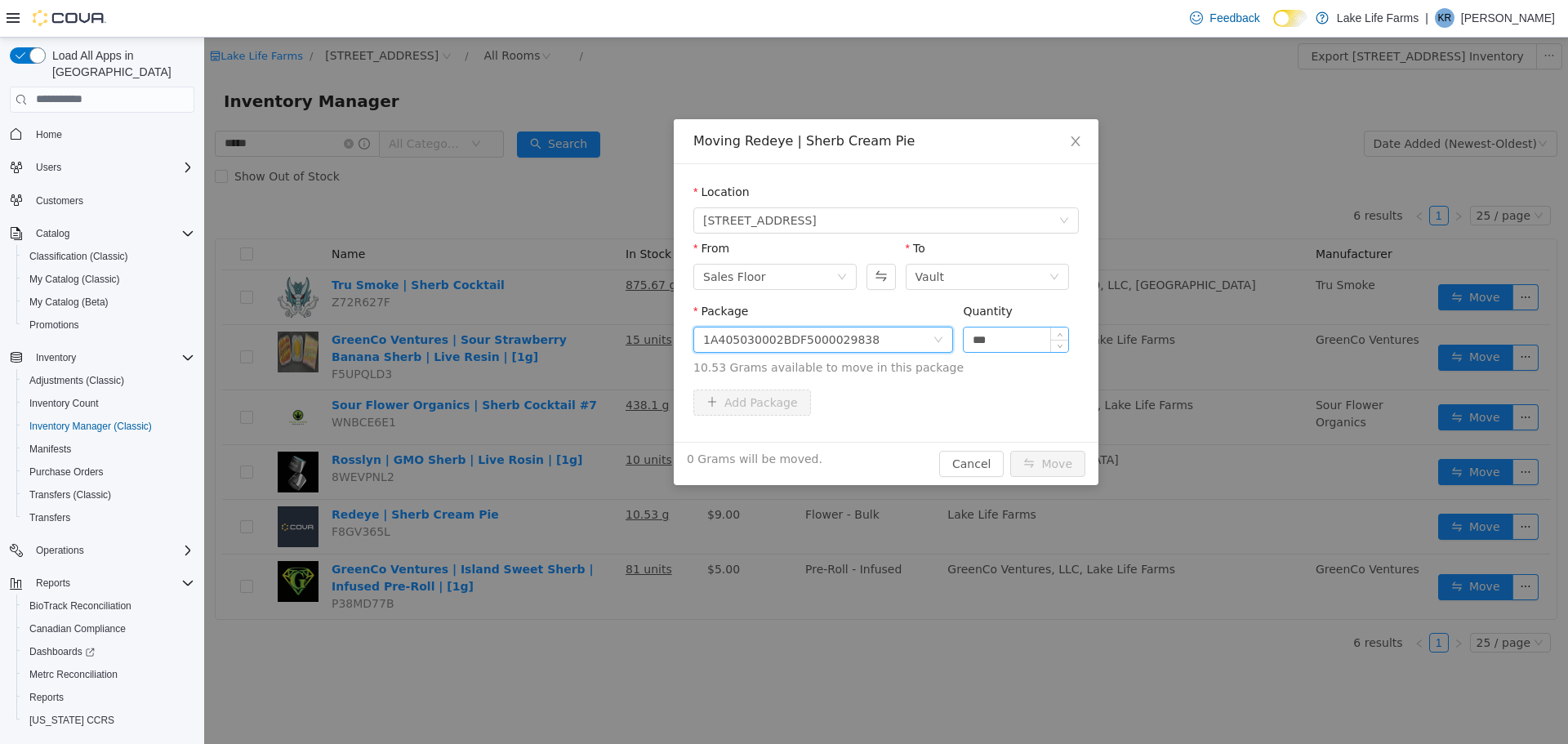
click at [991, 338] on input "***" at bounding box center [1016, 339] width 104 height 25
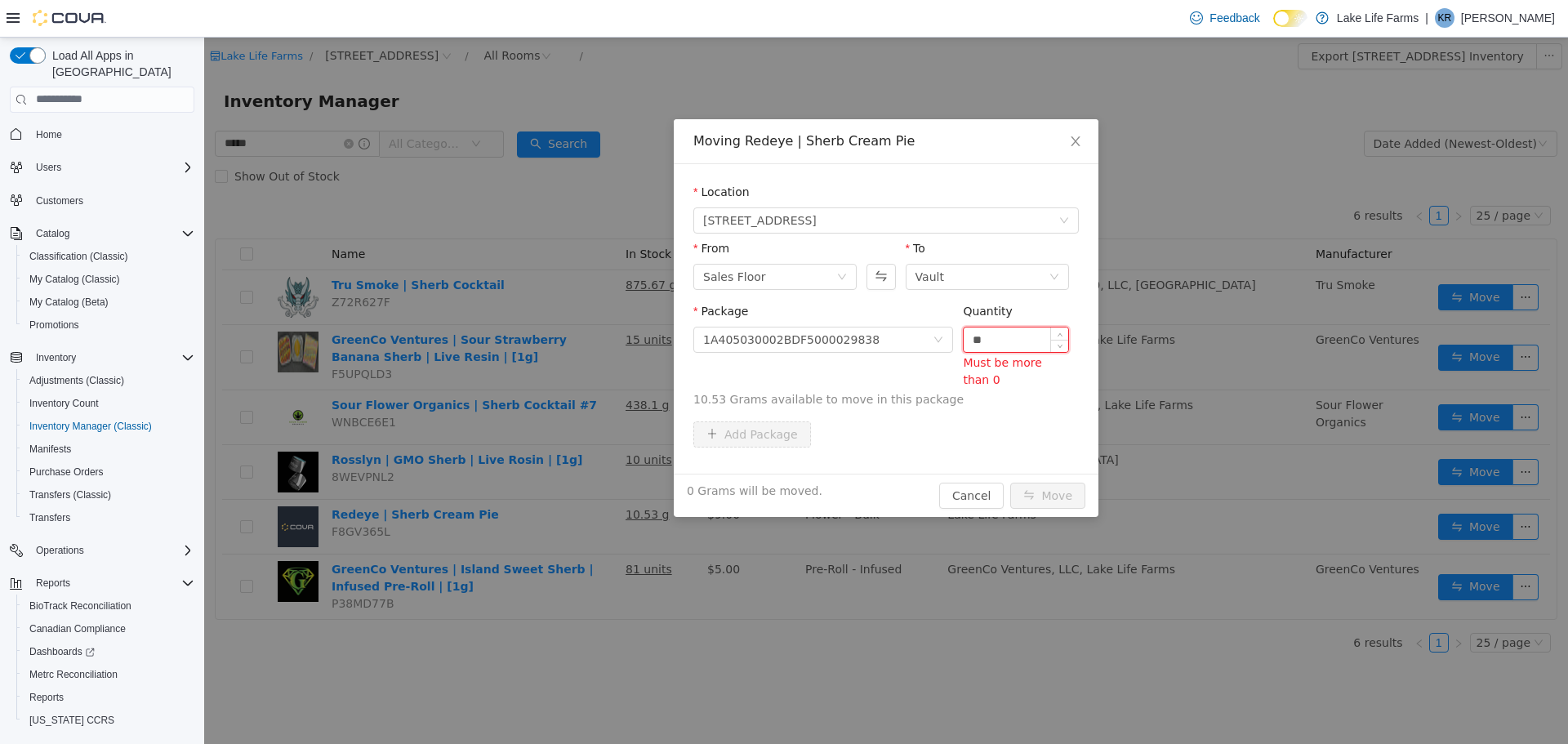
type input "*"
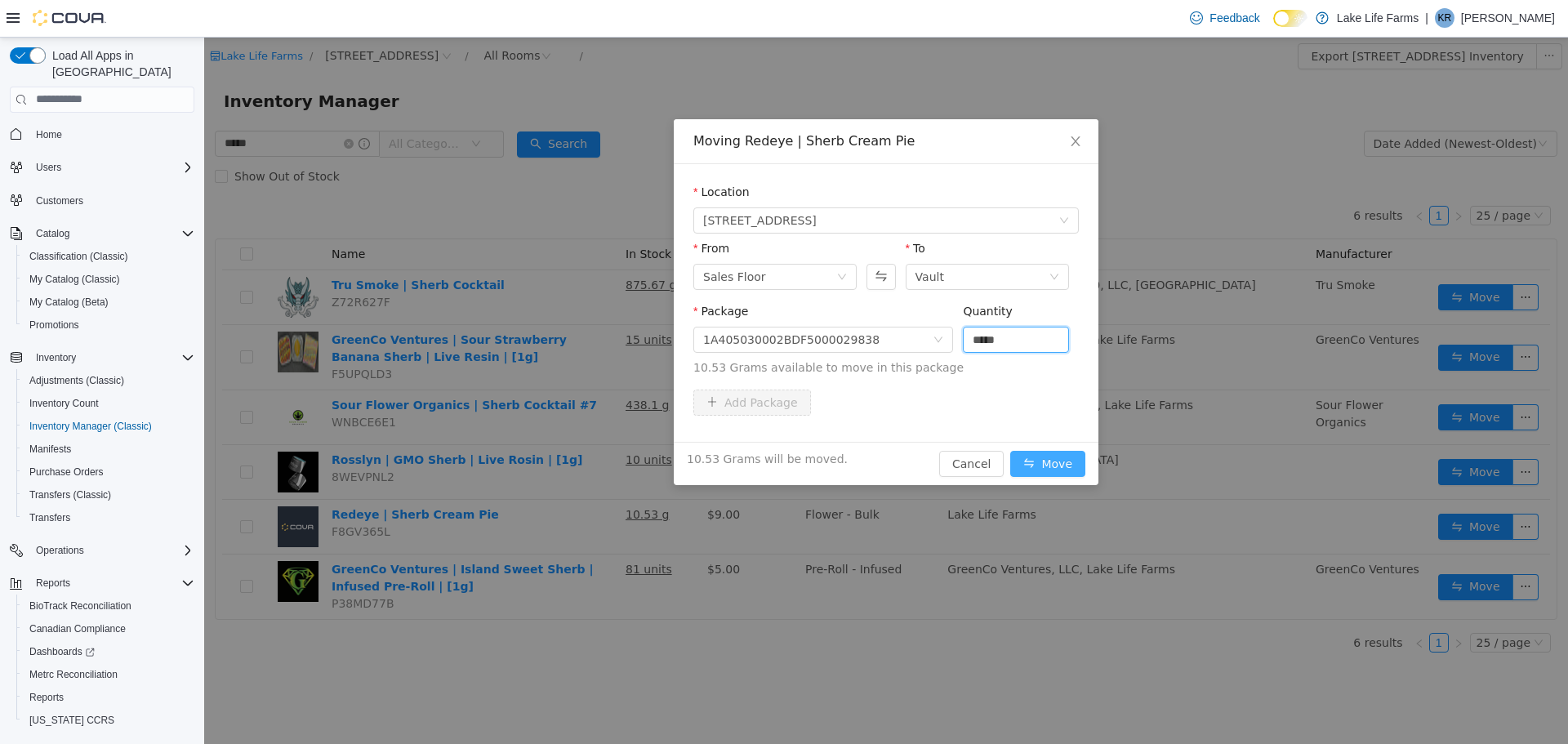
type input "*****"
click at [1061, 462] on button "Move" at bounding box center [1048, 463] width 76 height 26
